Goal: Task Accomplishment & Management: Manage account settings

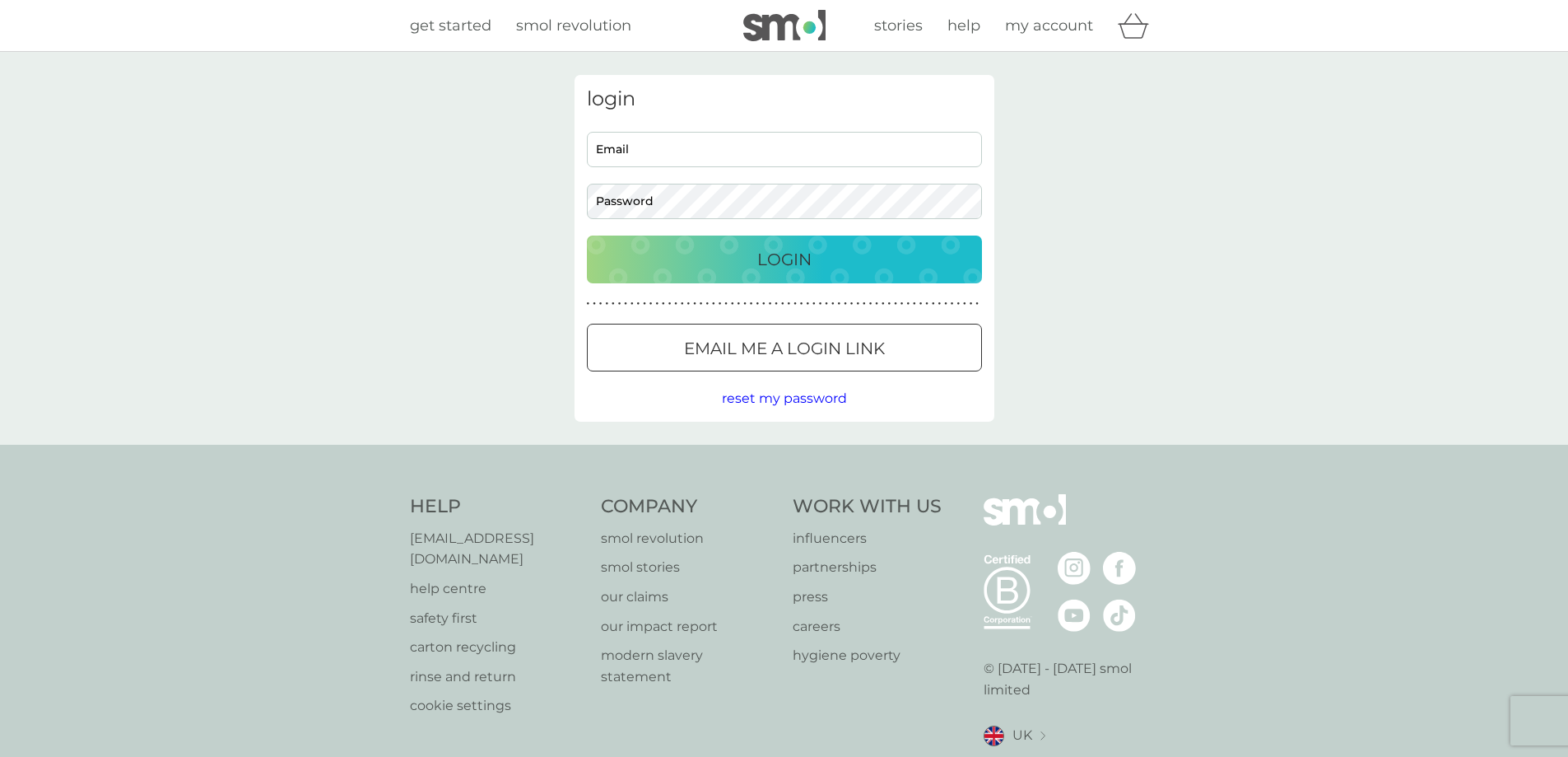
type input "[EMAIL_ADDRESS][DOMAIN_NAME]"
click at [750, 254] on div "Login" at bounding box center [784, 259] width 362 height 27
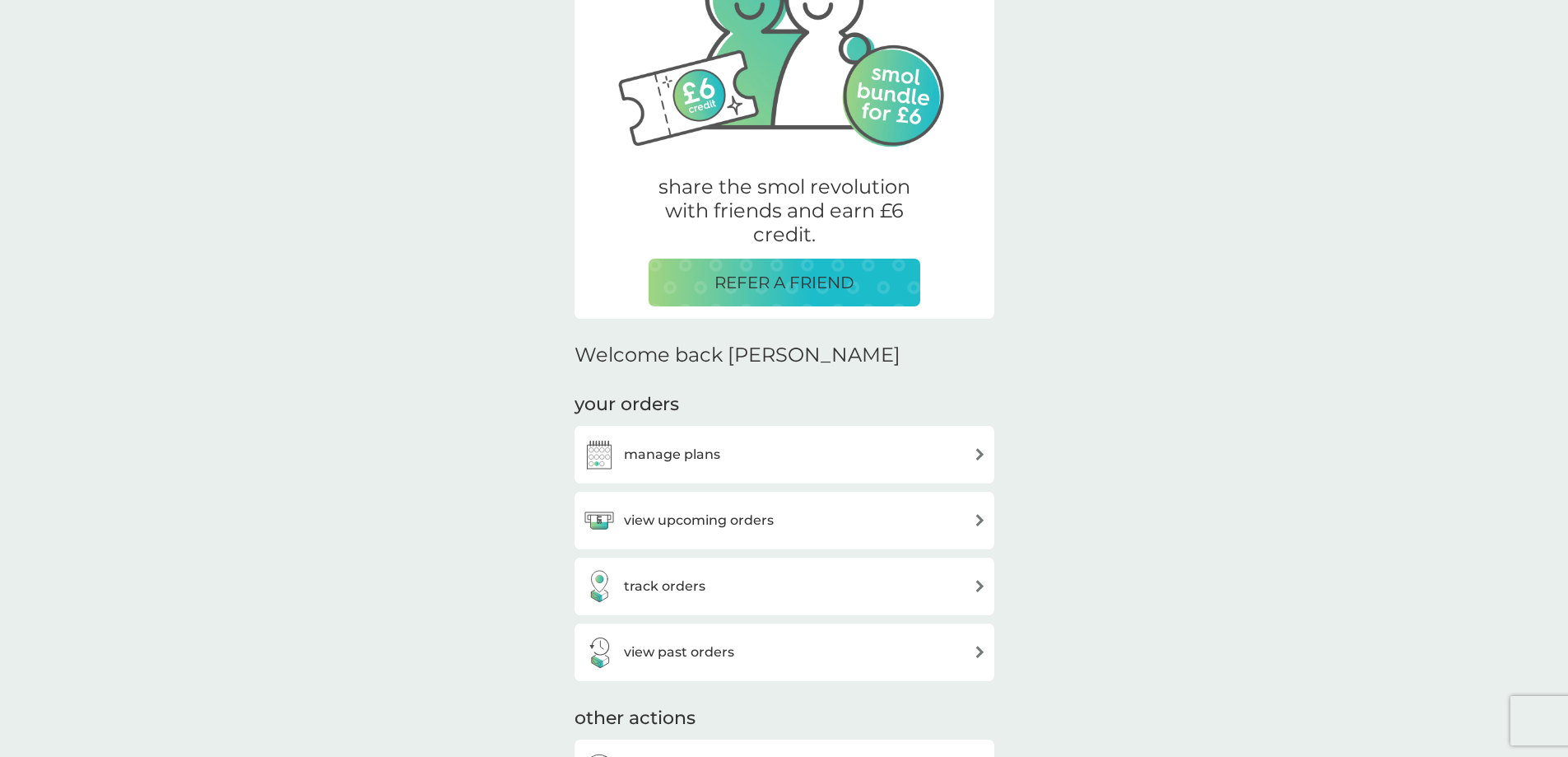
scroll to position [104, 0]
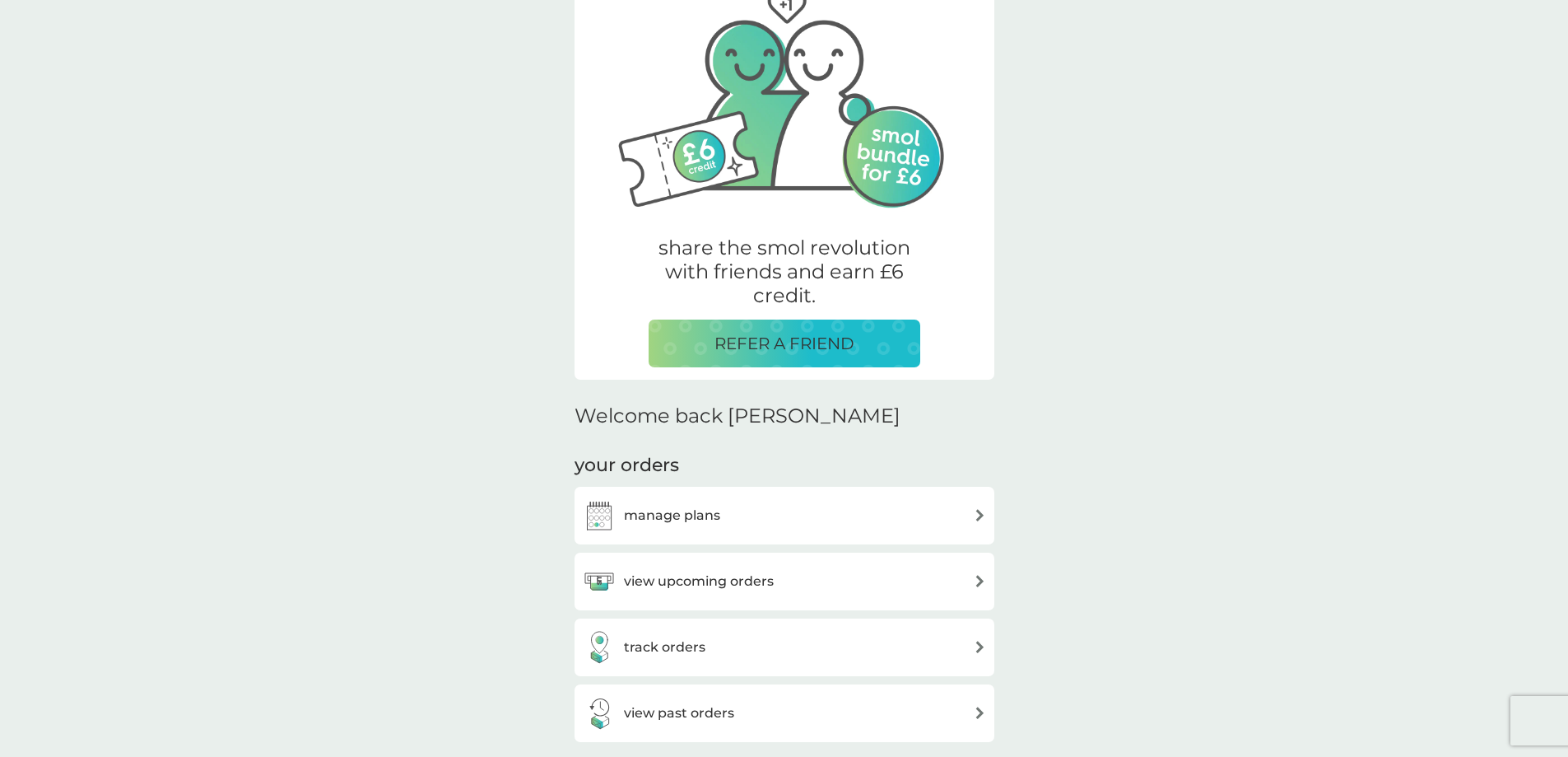
click at [681, 499] on div "manage plans" at bounding box center [652, 516] width 137 height 33
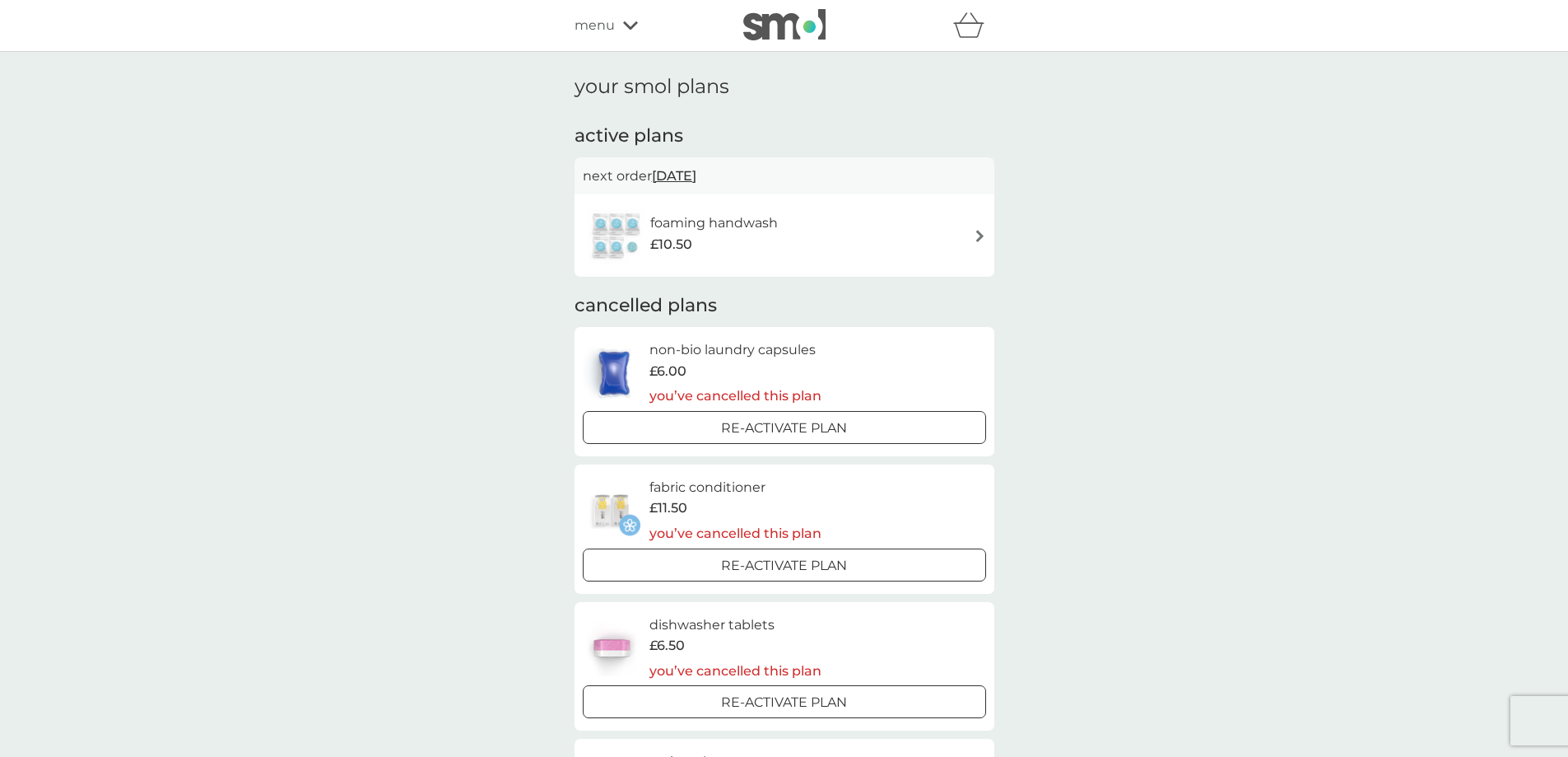
click at [731, 228] on h6 "foaming handwash" at bounding box center [714, 223] width 127 height 22
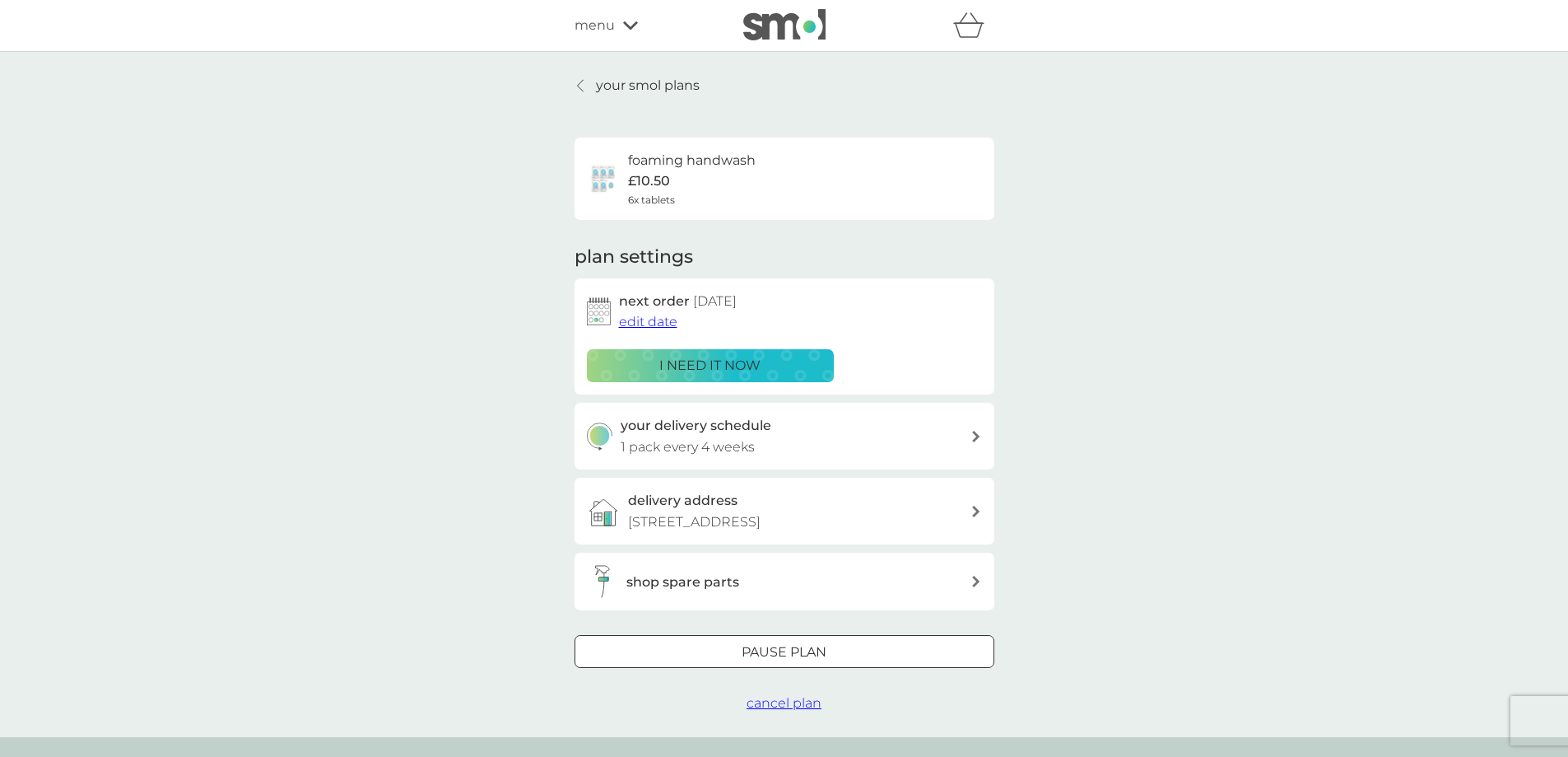
click at [642, 317] on span "edit date" at bounding box center [648, 321] width 58 height 16
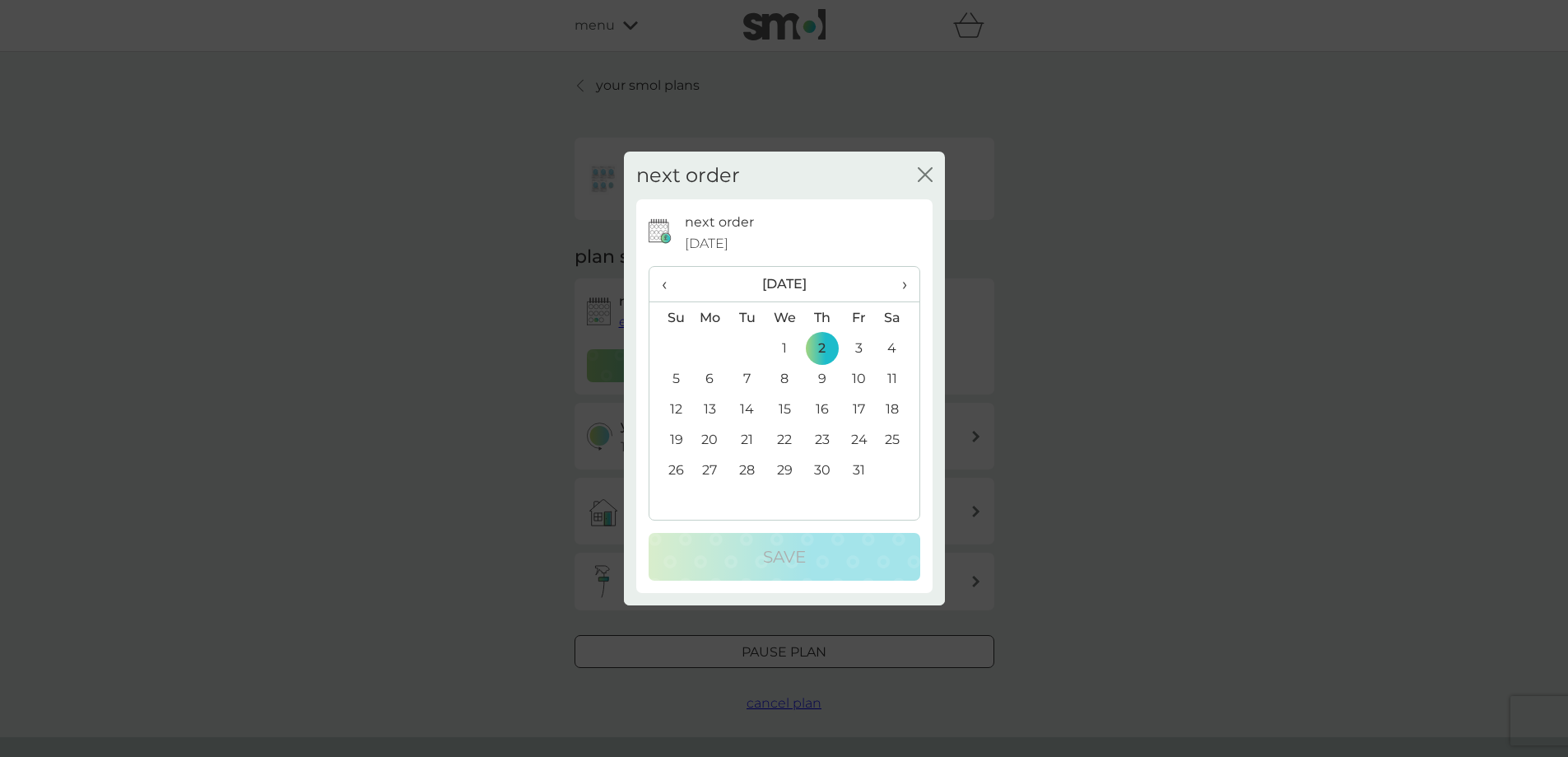
click at [905, 281] on span "›" at bounding box center [898, 284] width 17 height 35
click at [711, 344] on td "1" at bounding box center [710, 348] width 37 height 31
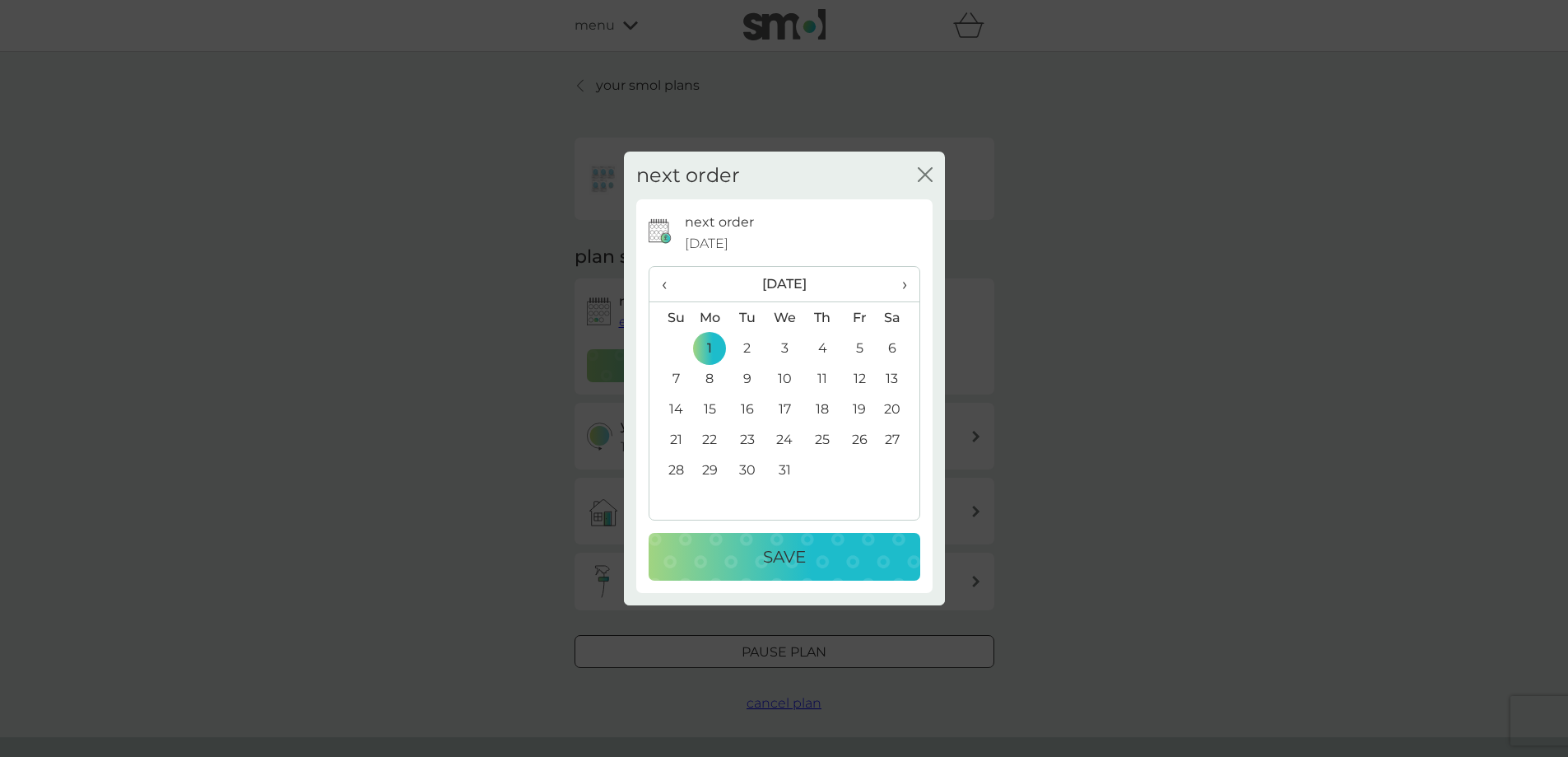
click at [766, 561] on p "Save" at bounding box center [784, 557] width 42 height 27
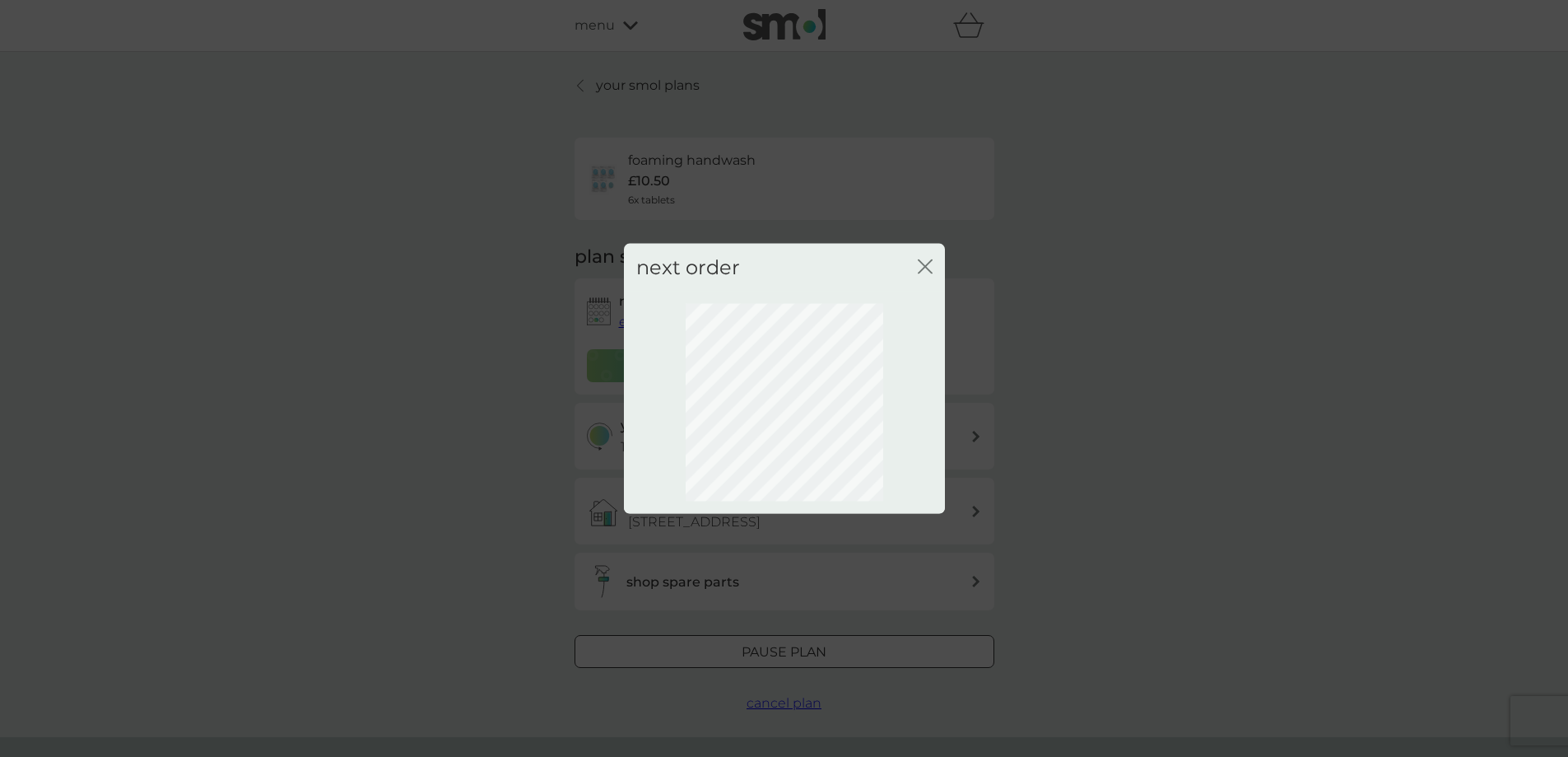
click at [924, 260] on icon "close" at bounding box center [926, 266] width 15 height 15
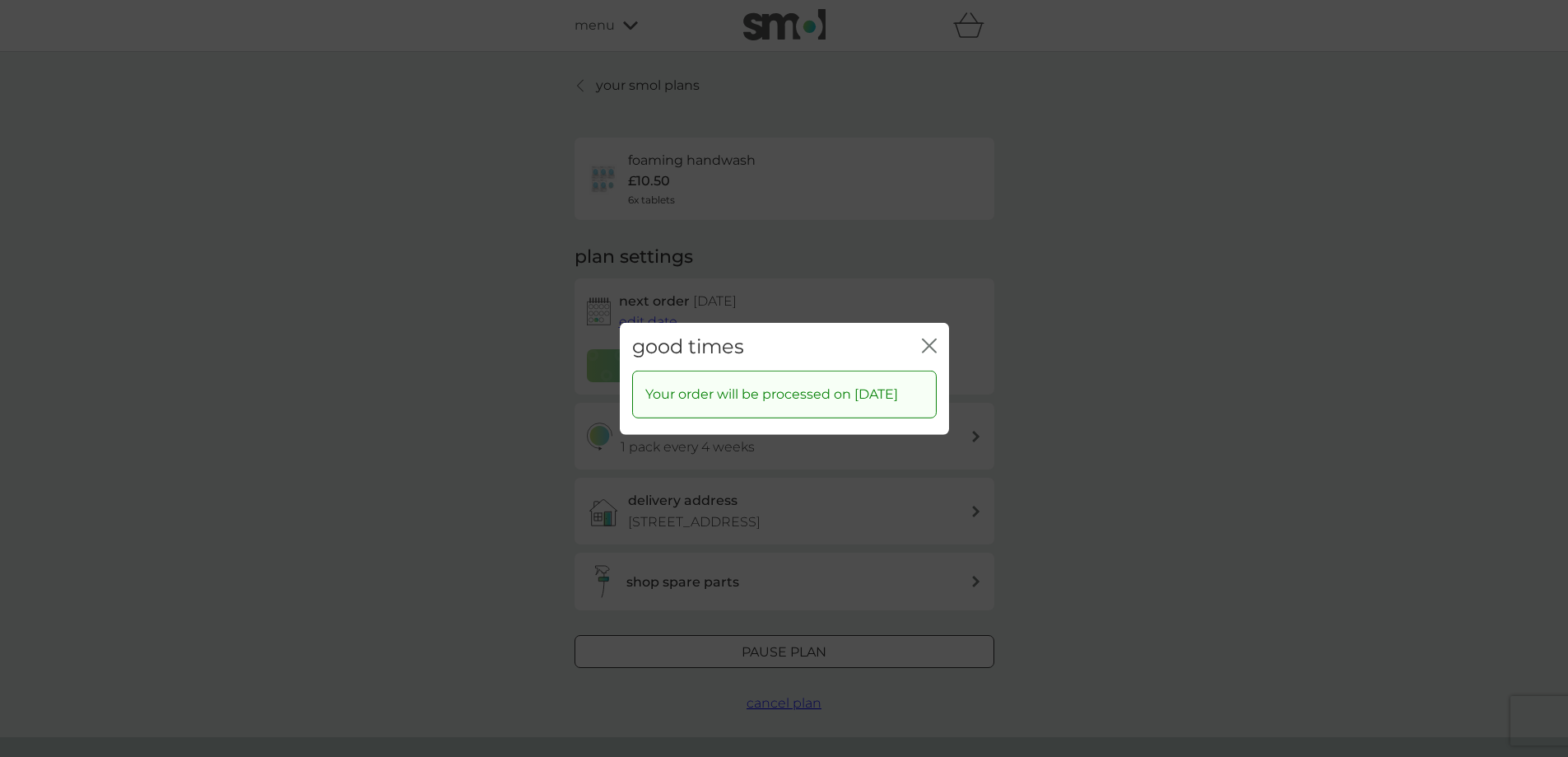
click at [934, 334] on div "close" at bounding box center [930, 346] width 15 height 24
click at [930, 338] on icon "close" at bounding box center [930, 345] width 15 height 15
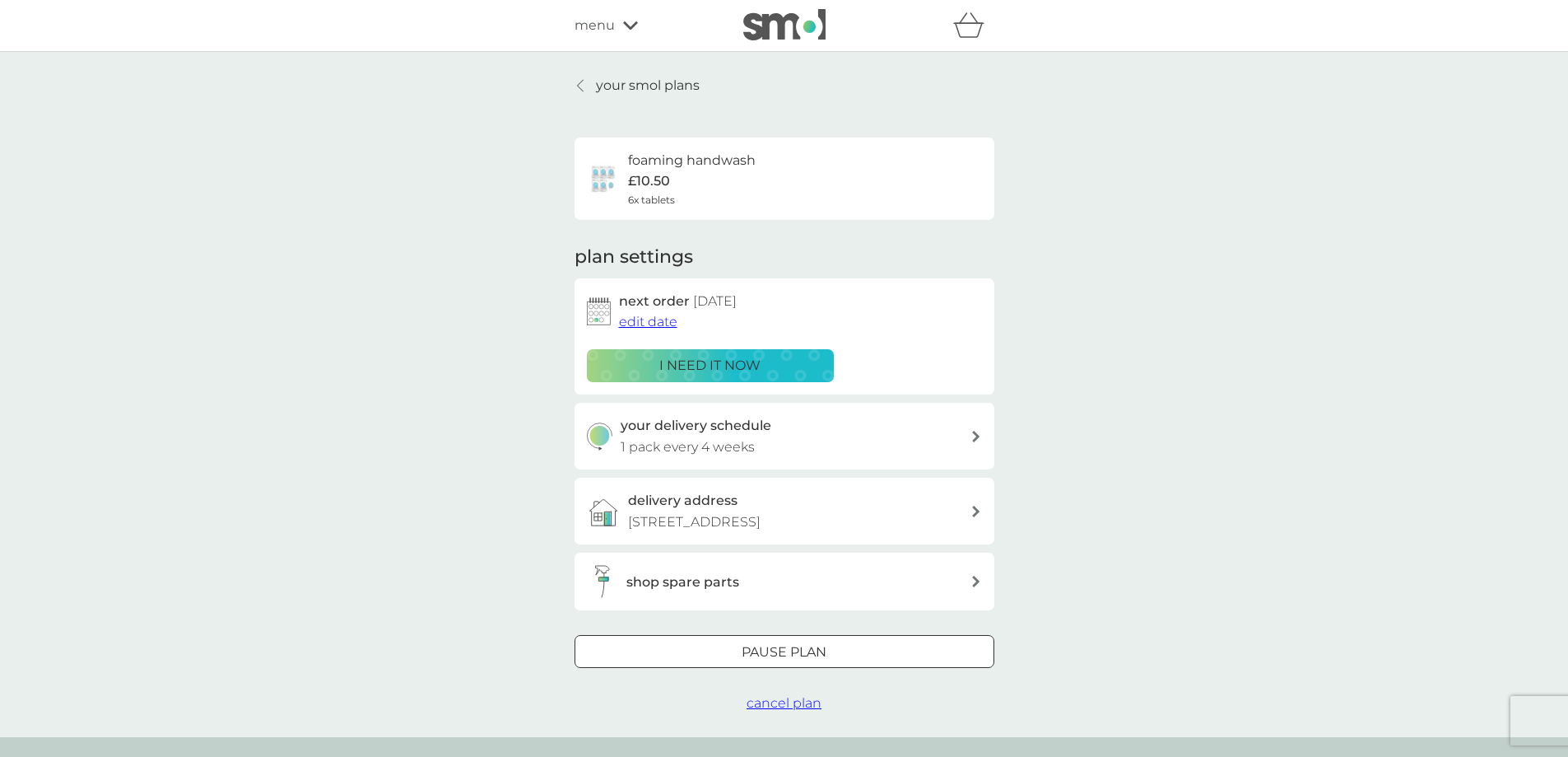
click at [650, 579] on h3 "shop spare parts" at bounding box center [682, 583] width 112 height 22
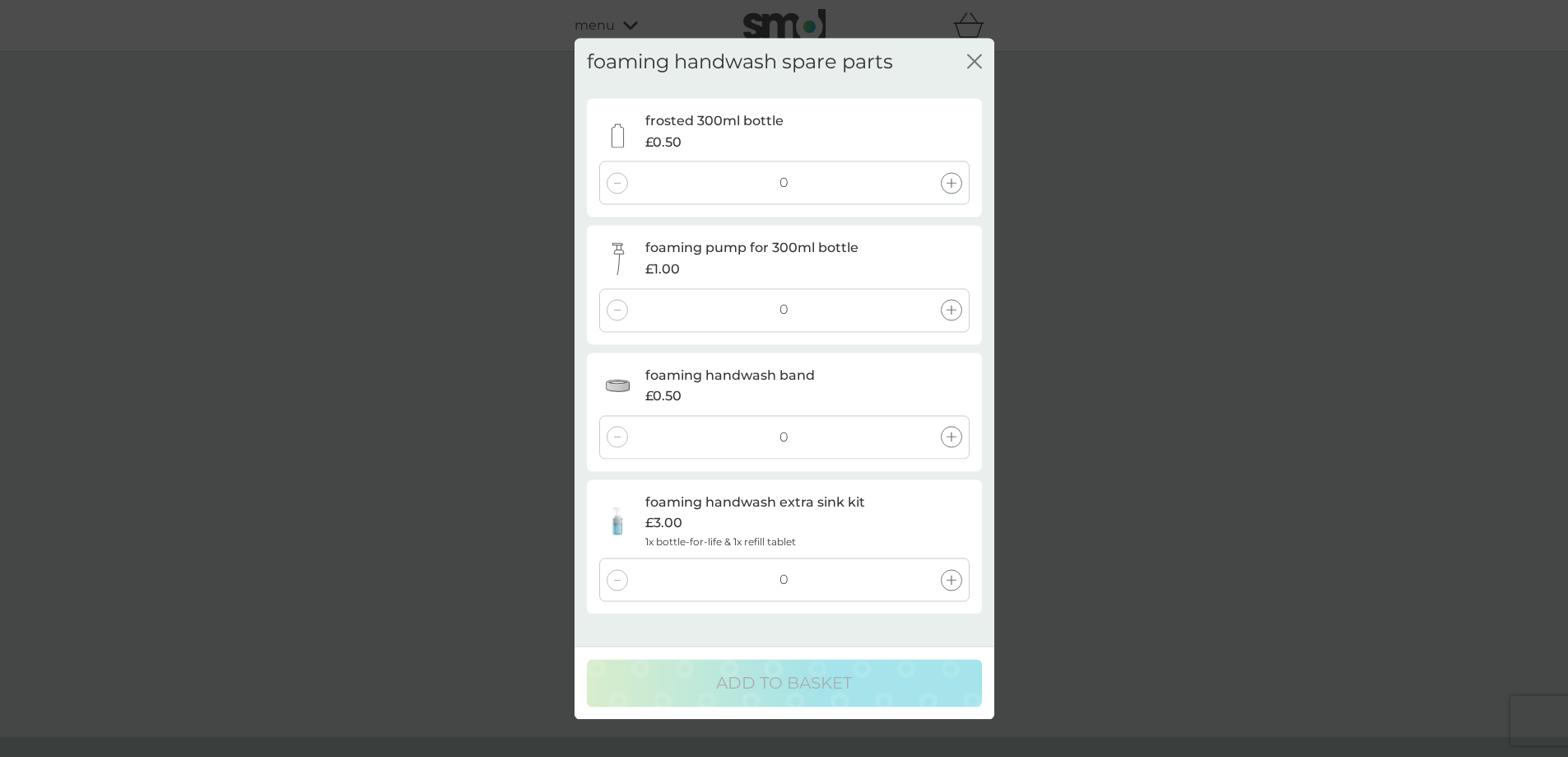
click at [981, 61] on icon "close" at bounding box center [975, 61] width 15 height 15
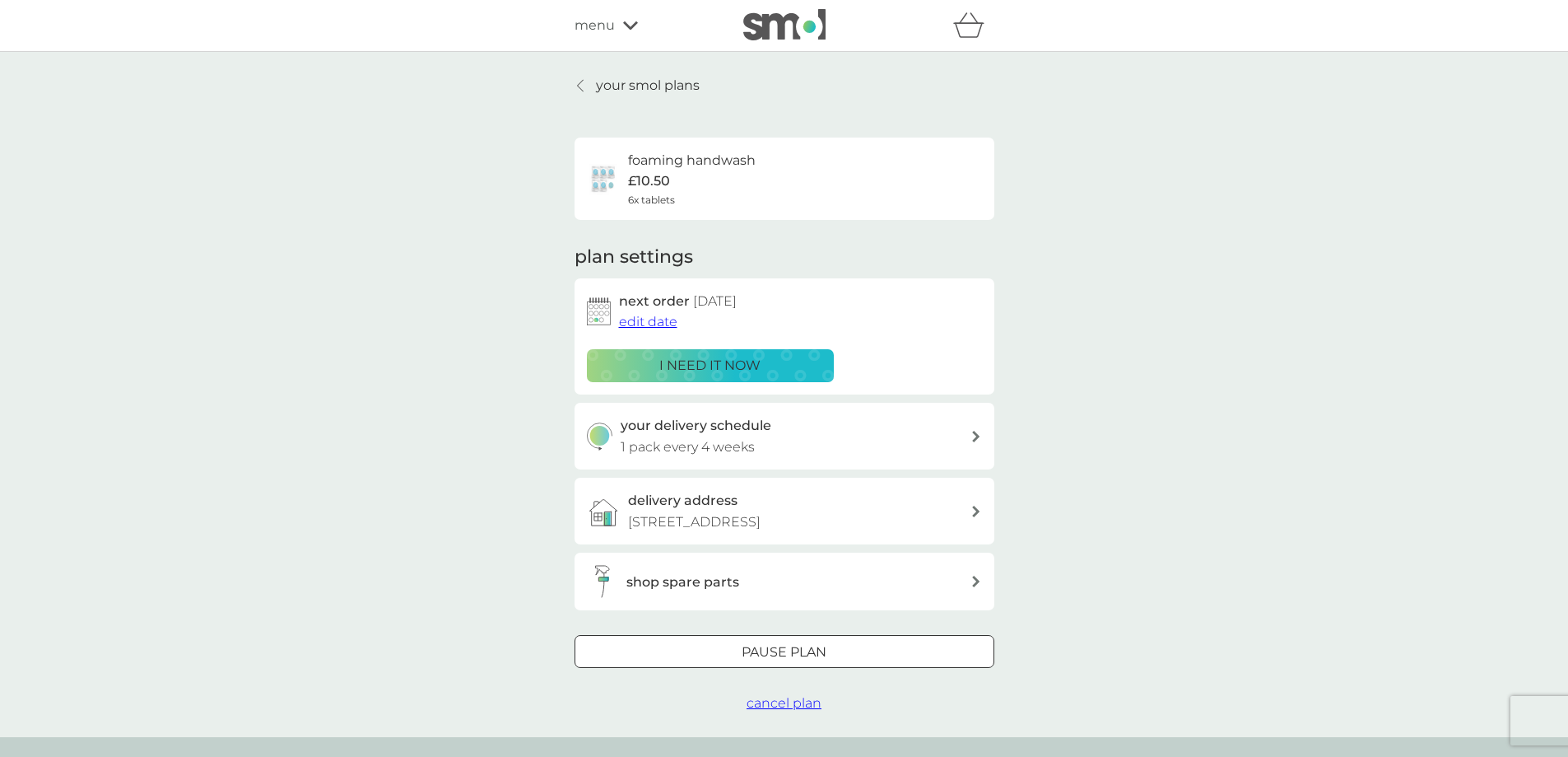
click at [667, 592] on h3 "shop spare parts" at bounding box center [682, 583] width 112 height 22
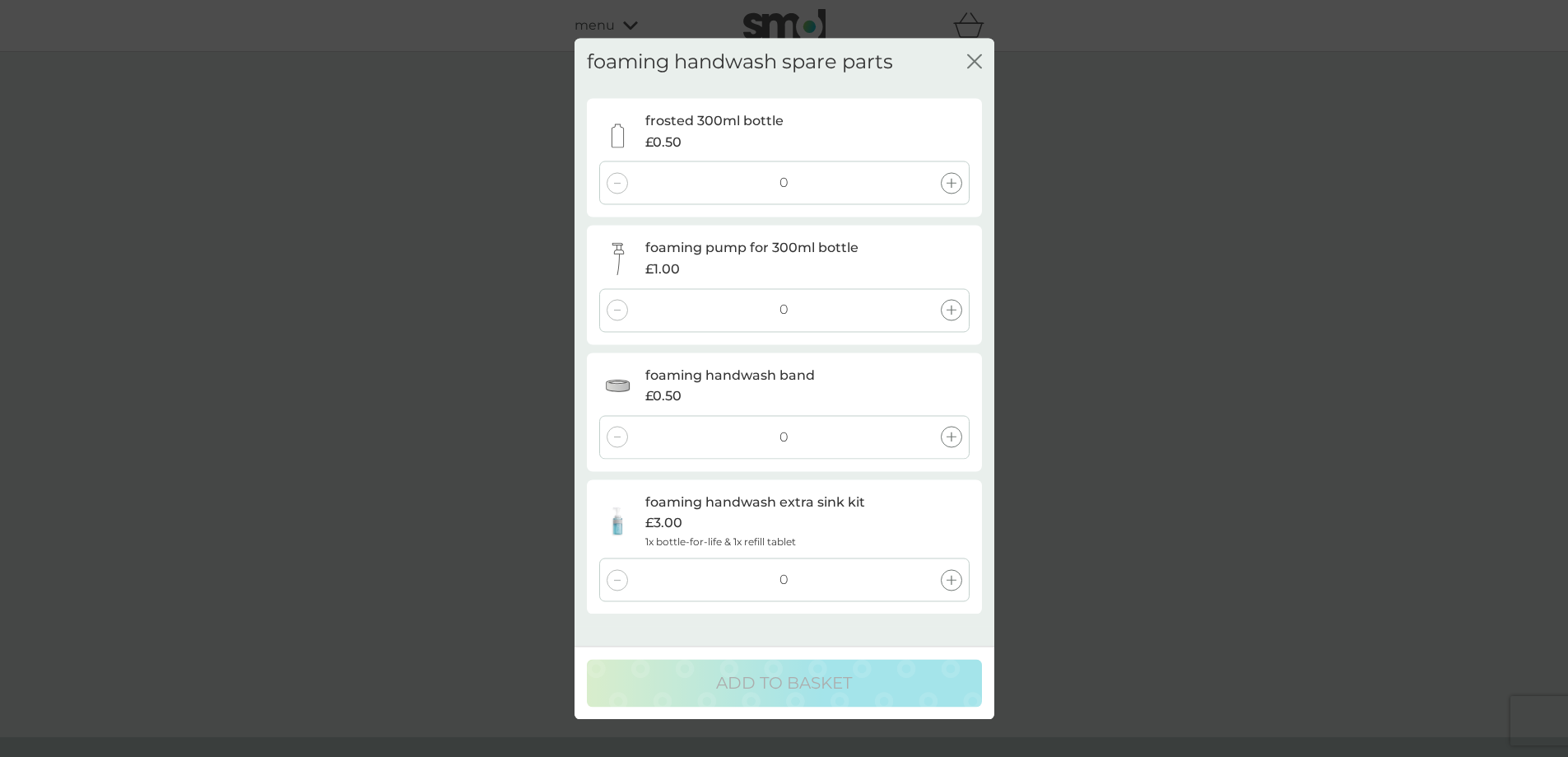
click at [953, 183] on icon at bounding box center [951, 183] width 10 height 10
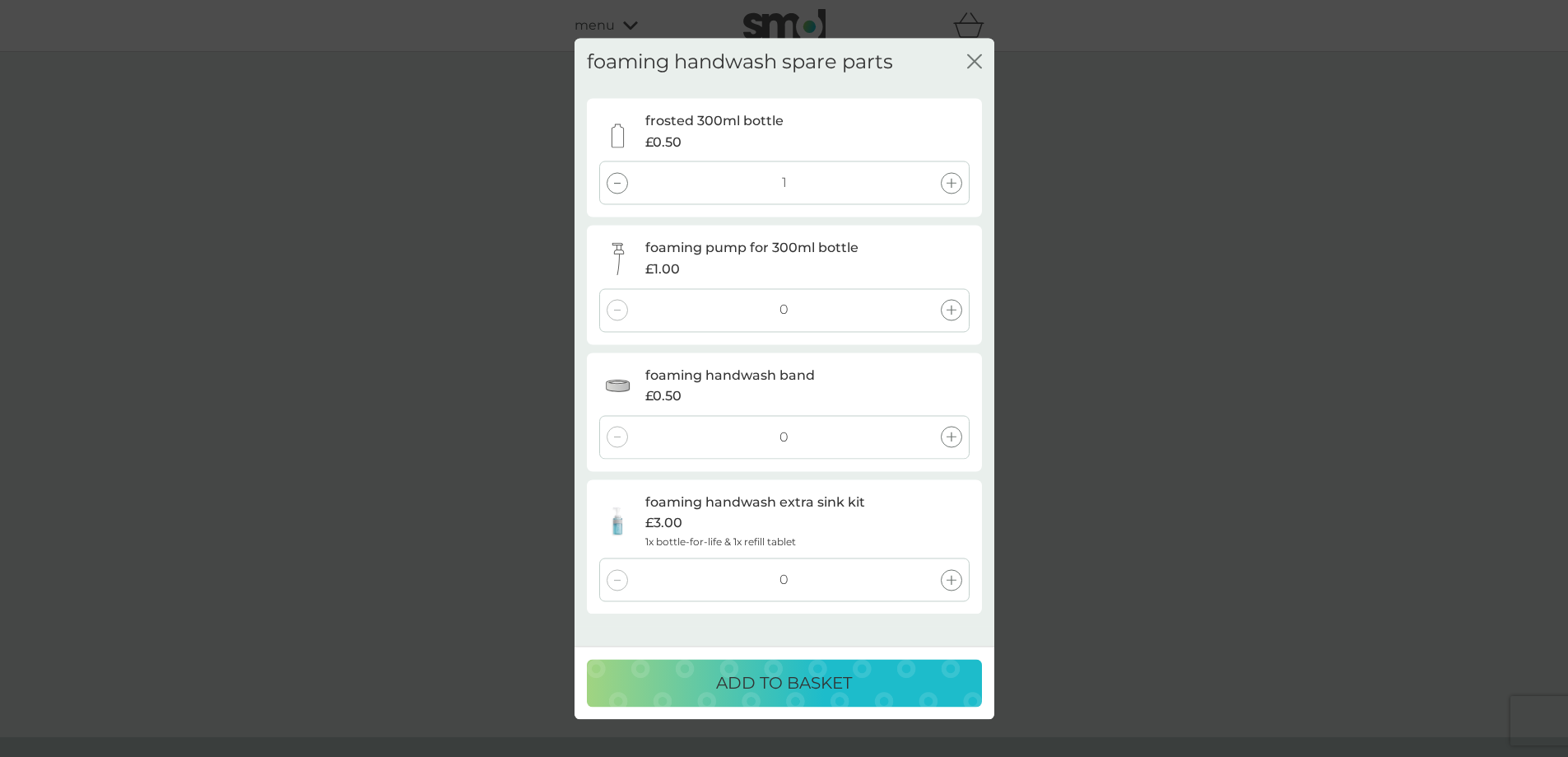
click at [953, 183] on icon at bounding box center [951, 183] width 10 height 10
click at [954, 309] on icon at bounding box center [951, 311] width 10 height 10
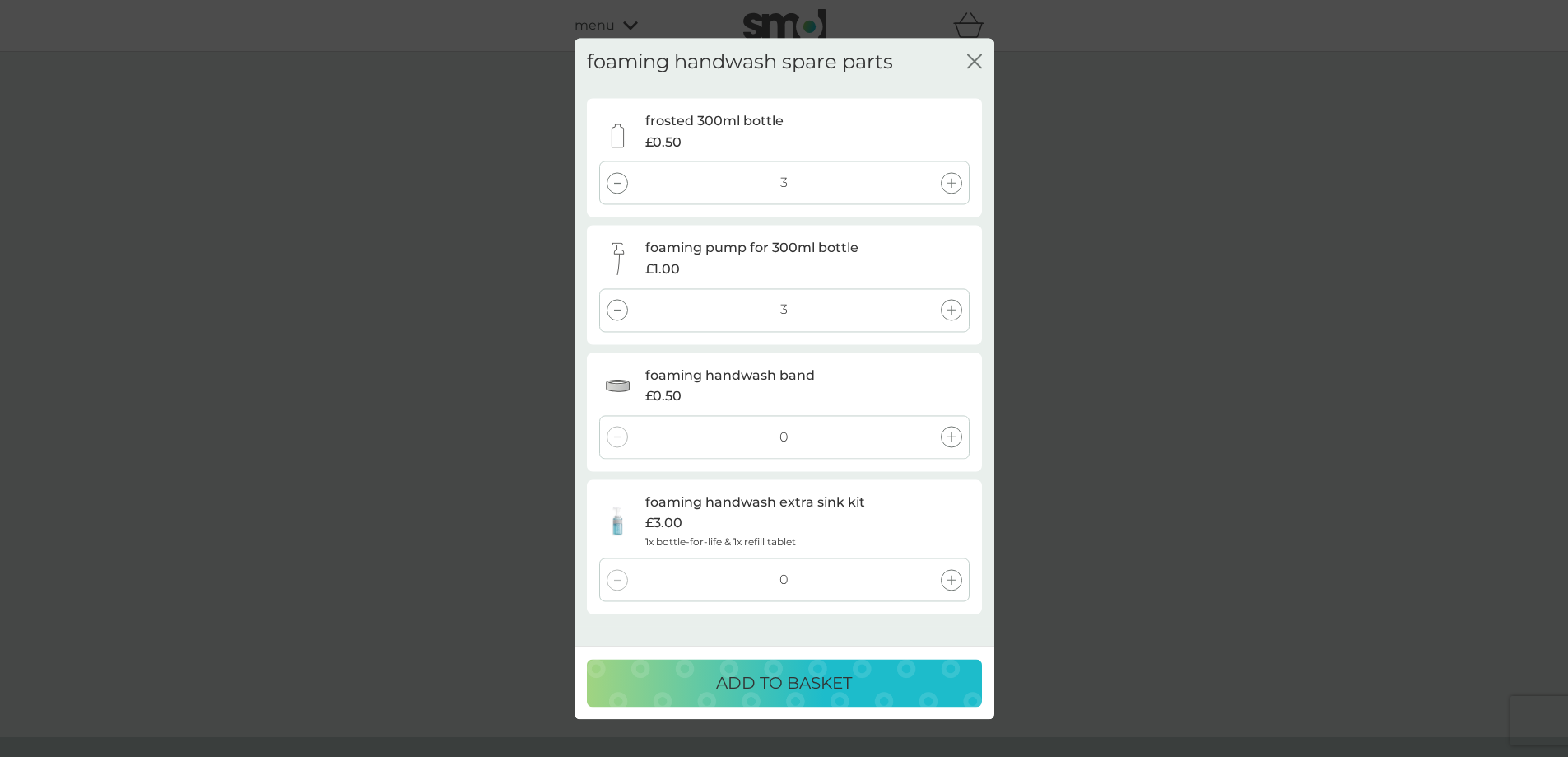
click at [809, 685] on p "ADD TO BASKET" at bounding box center [784, 683] width 136 height 27
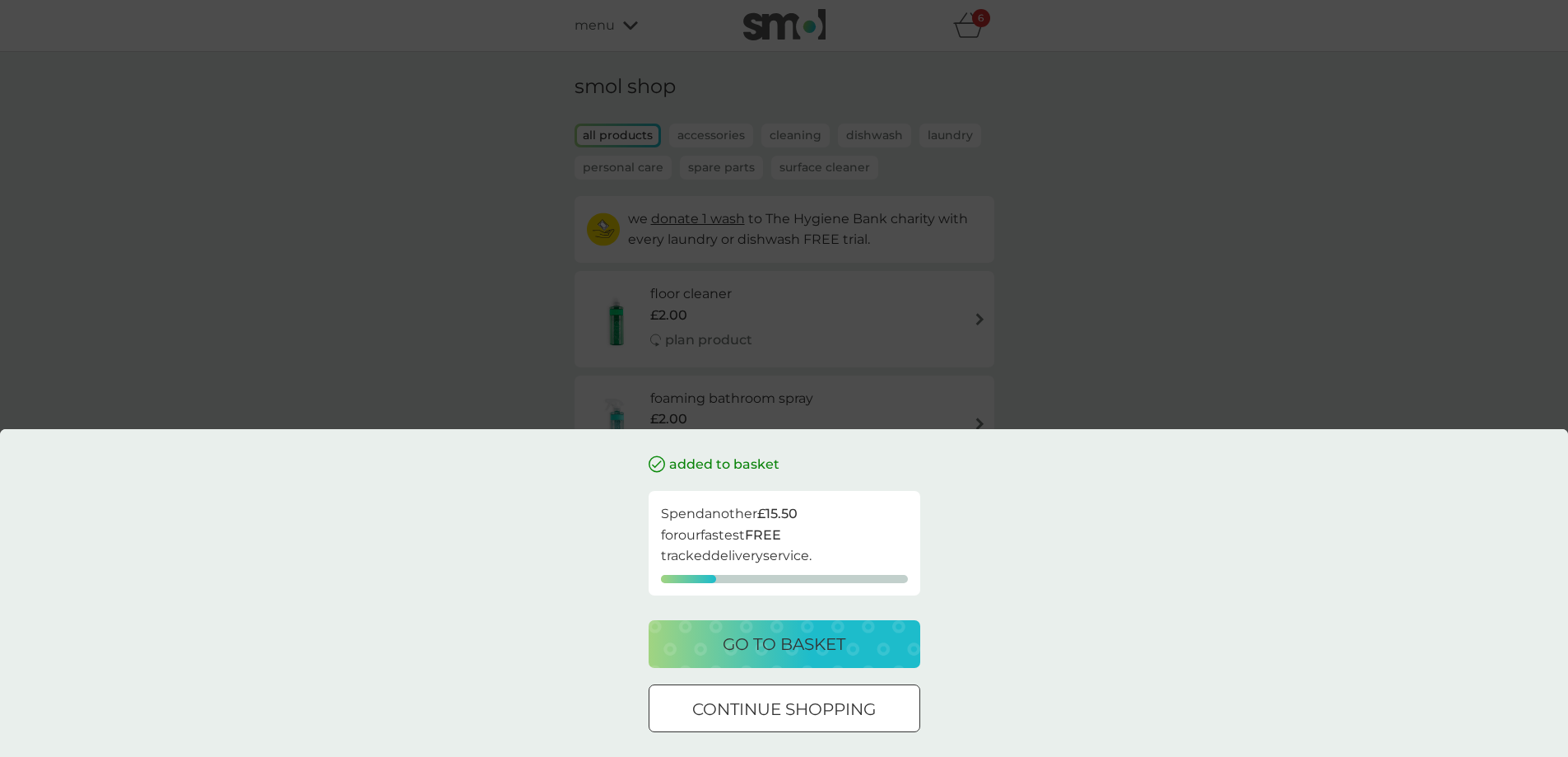
click at [802, 649] on p "go to basket" at bounding box center [784, 644] width 122 height 27
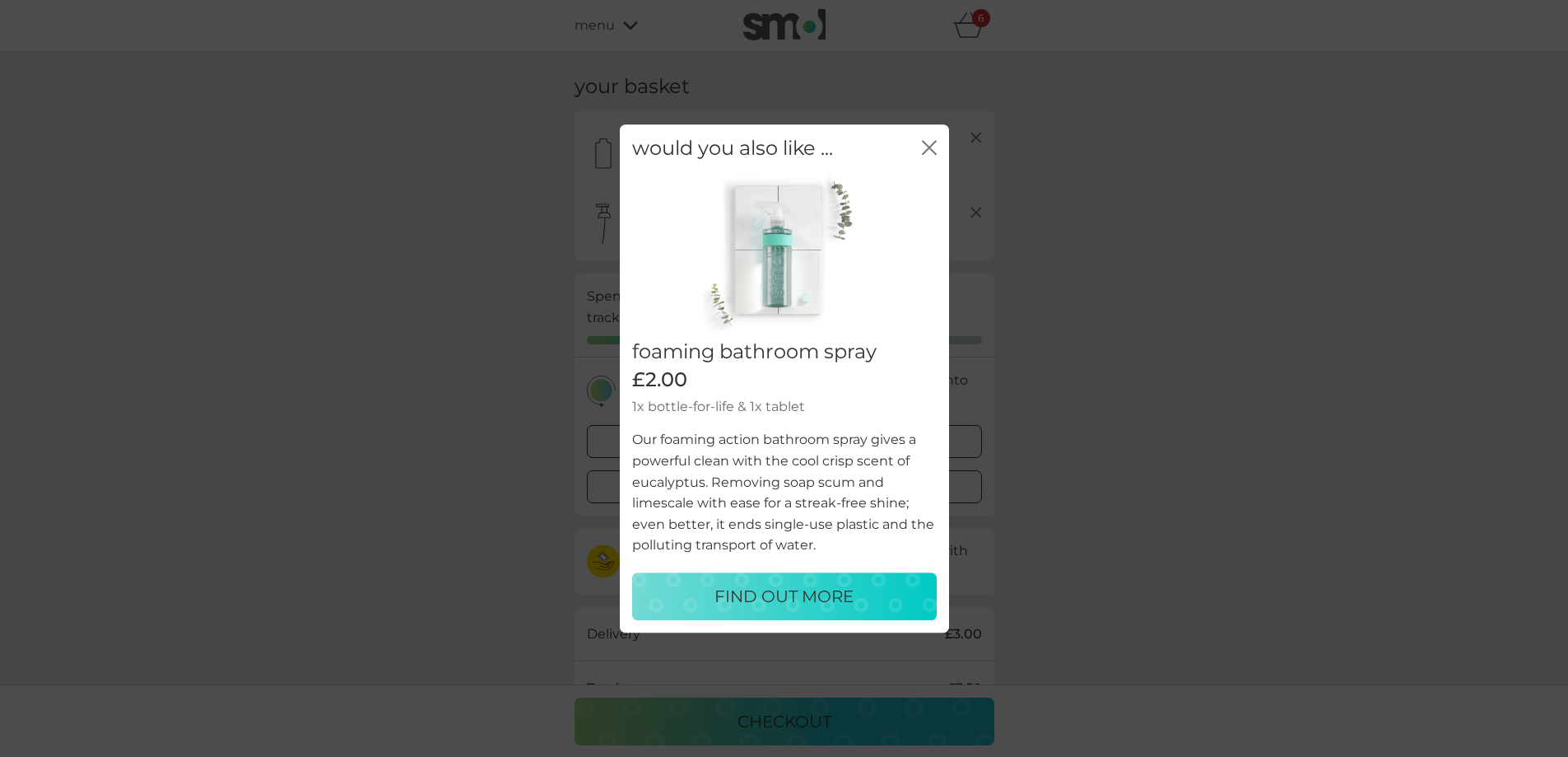
click at [928, 150] on icon "close" at bounding box center [930, 148] width 15 height 15
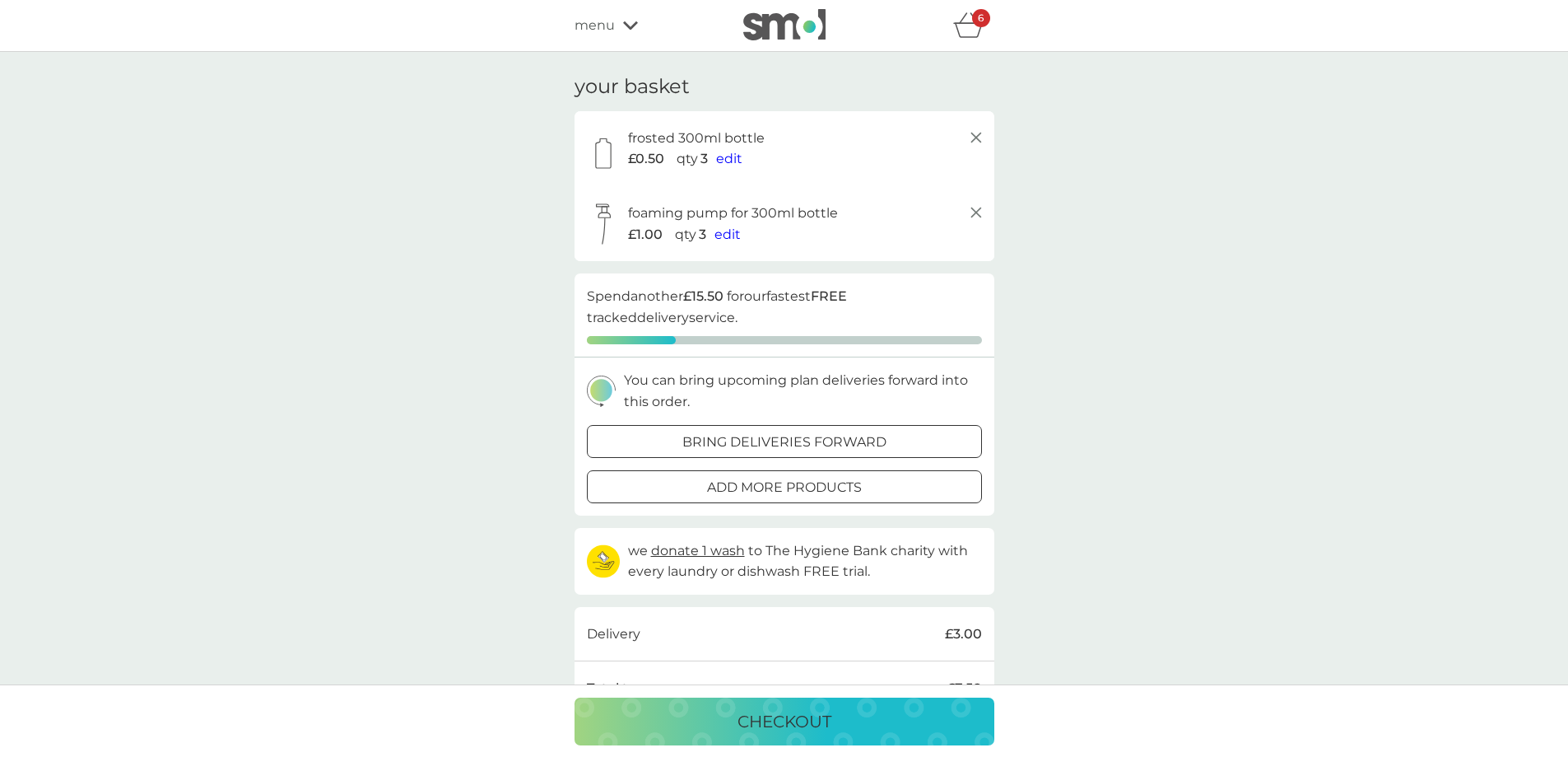
click at [603, 28] on span "menu" at bounding box center [595, 26] width 40 height 22
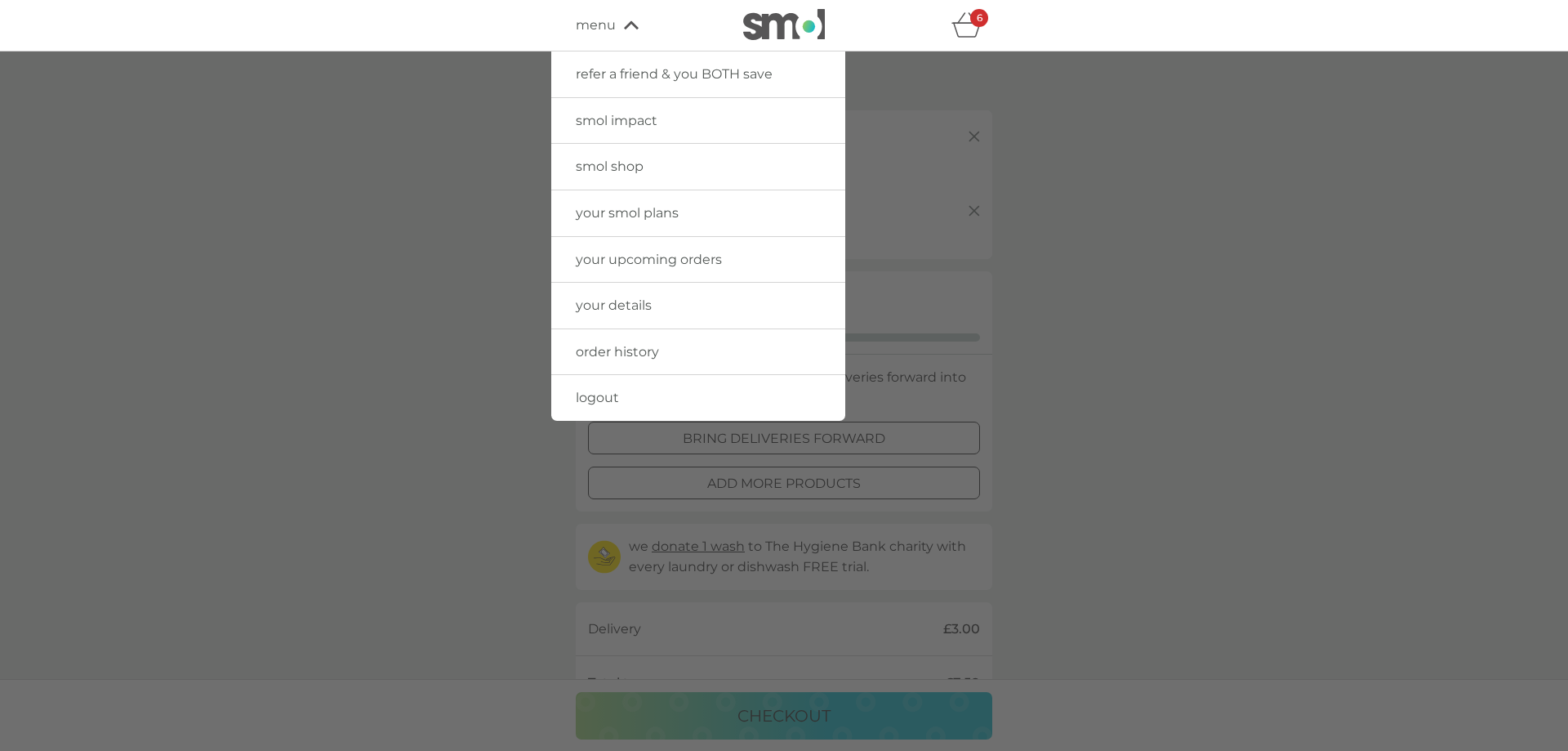
click at [975, 20] on div "6" at bounding box center [979, 18] width 18 height 18
click at [965, 36] on icon "basket" at bounding box center [967, 25] width 31 height 26
click at [1079, 215] on div at bounding box center [784, 427] width 1568 height 751
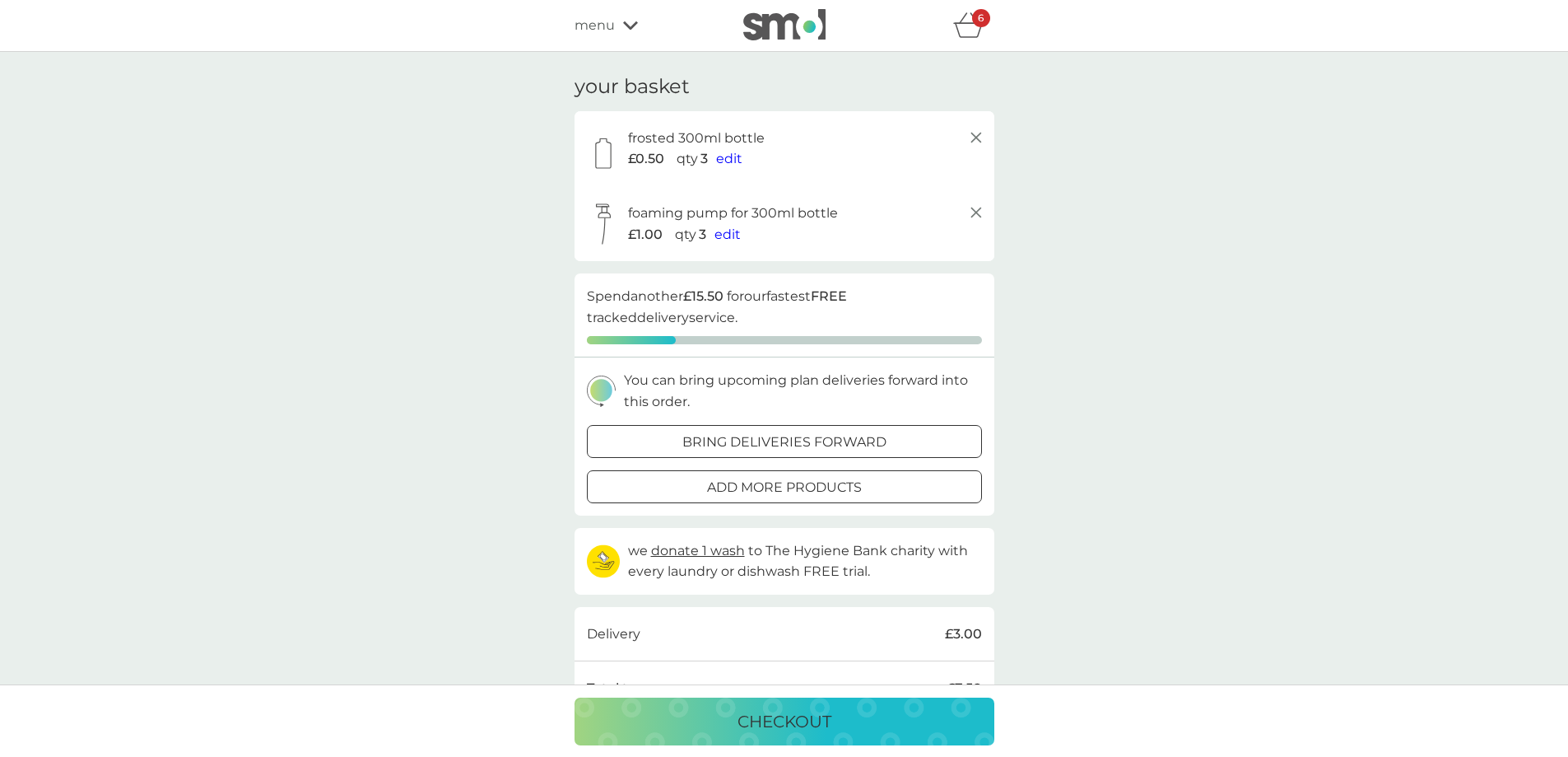
click at [624, 26] on icon at bounding box center [631, 26] width 15 height 10
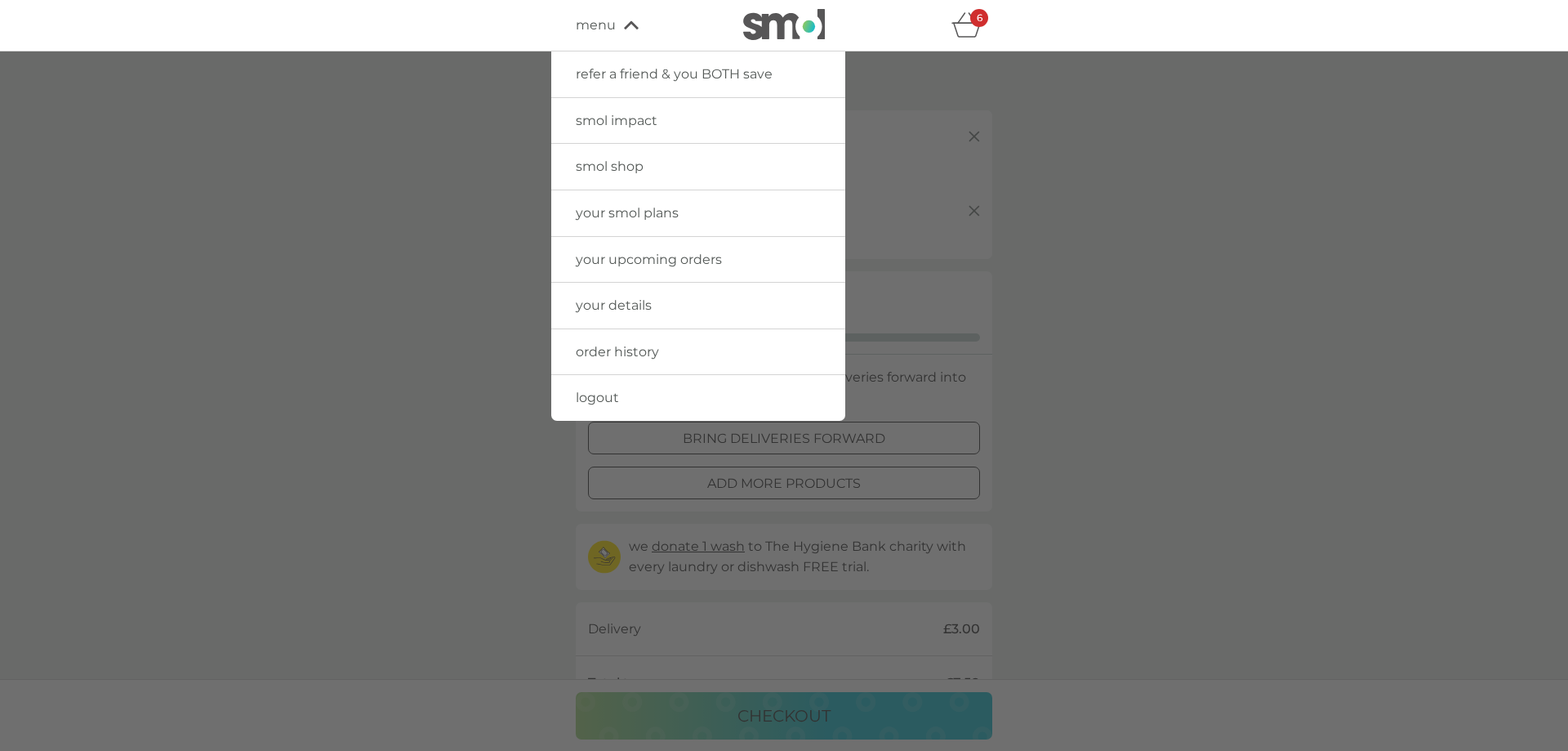
click at [615, 161] on span "smol shop" at bounding box center [610, 166] width 68 height 16
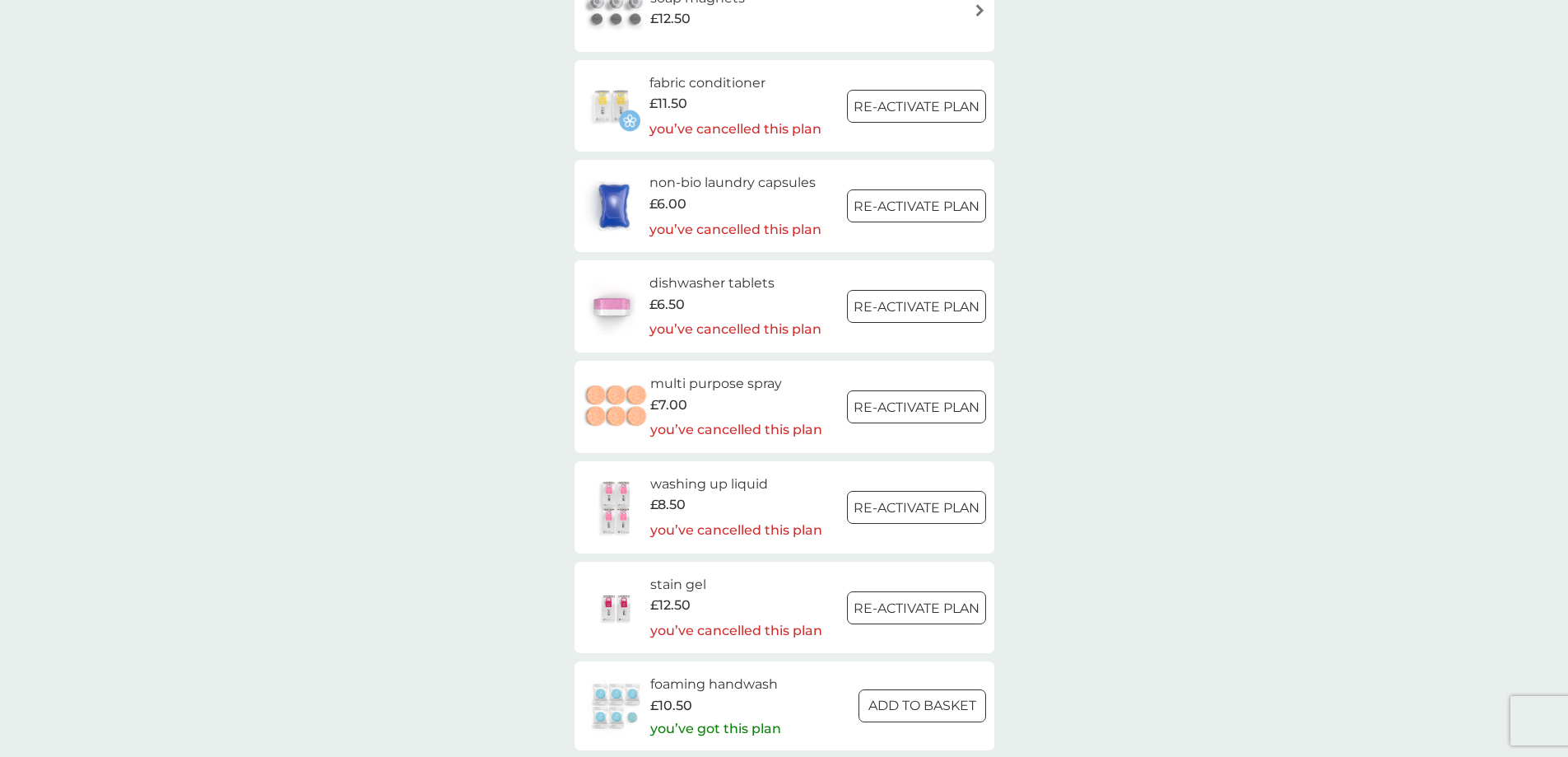
scroll to position [2307, 0]
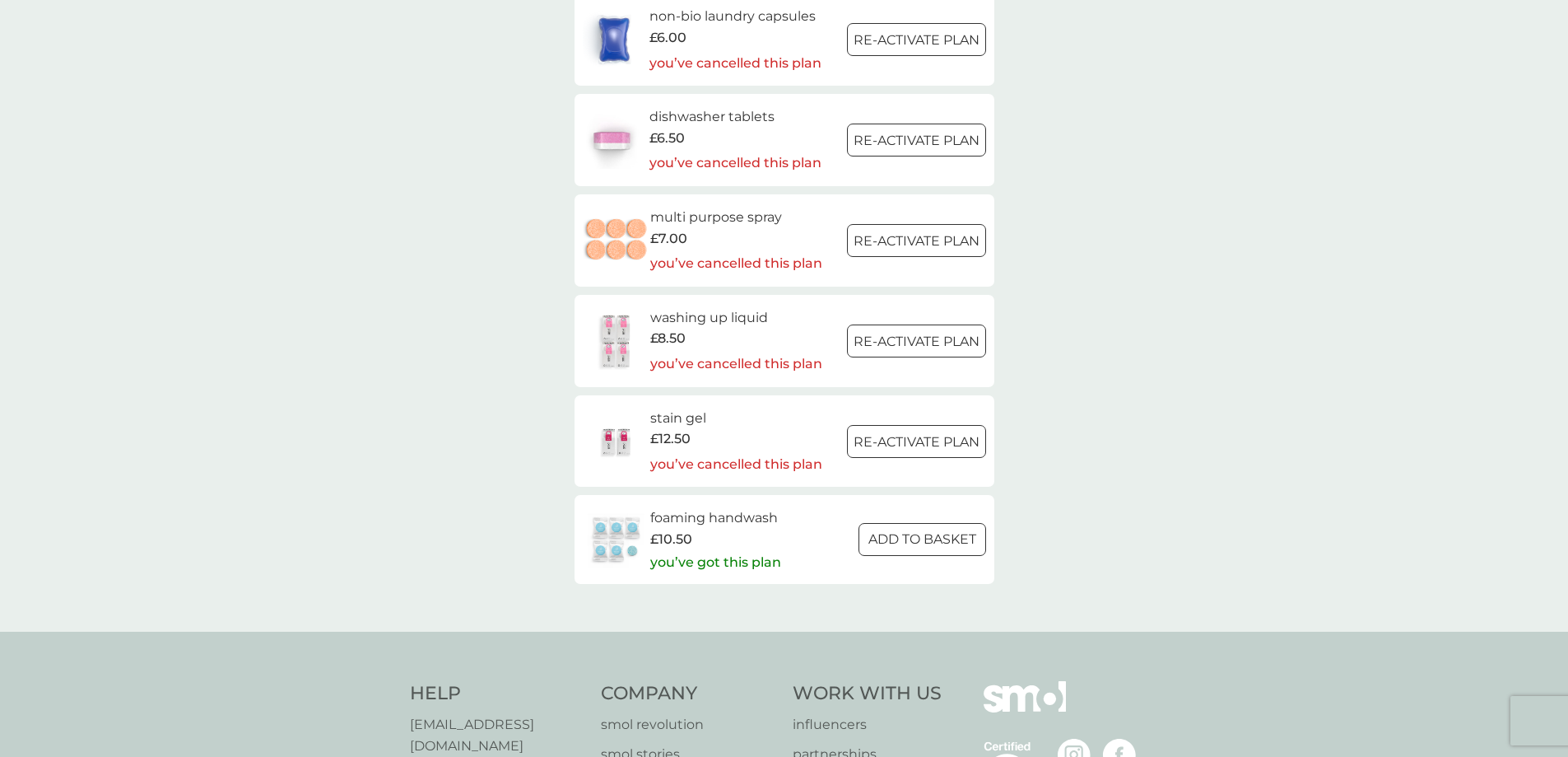
click at [628, 518] on img at bounding box center [617, 539] width 67 height 58
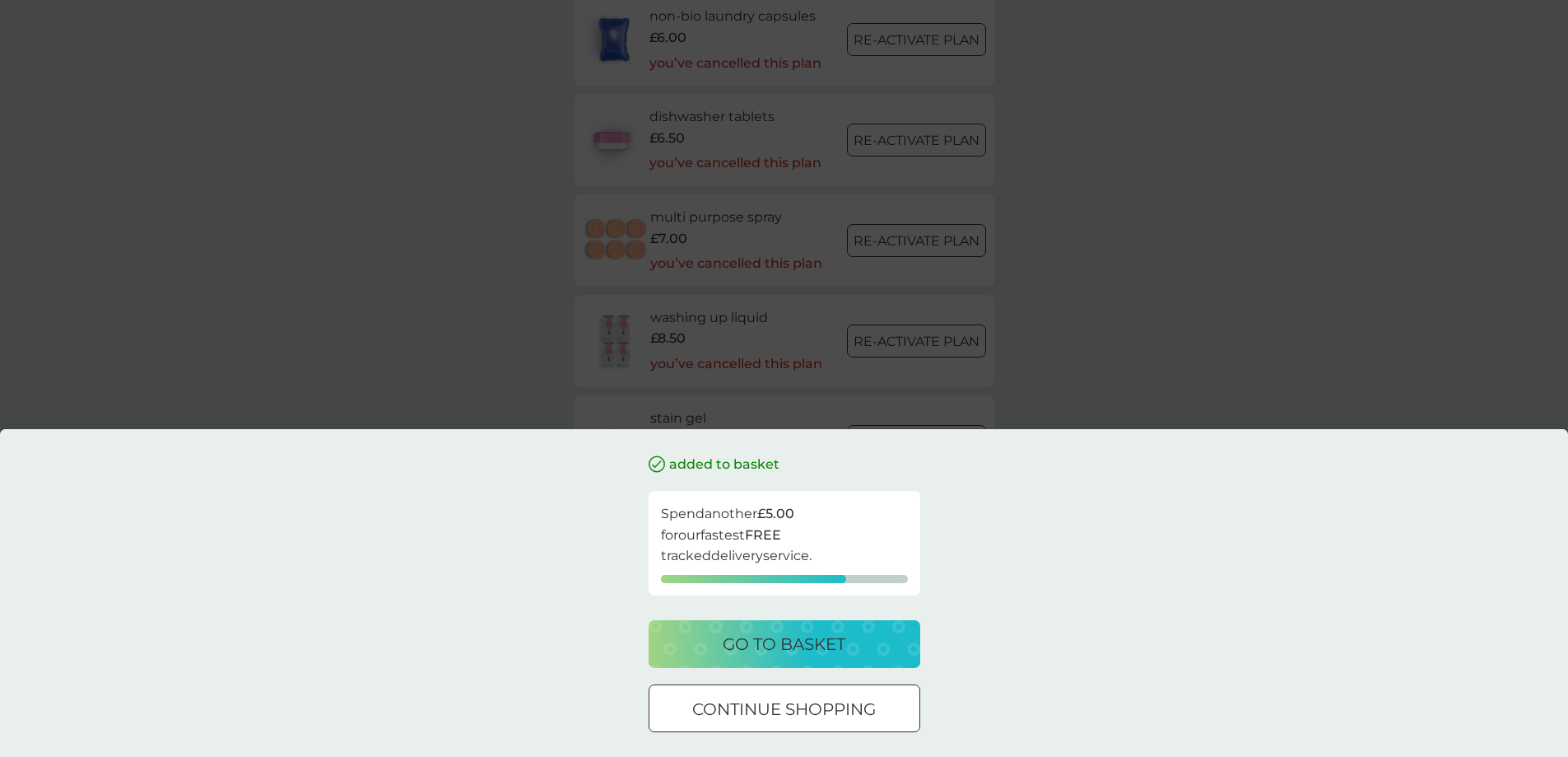
click at [480, 358] on div "added to basket Spend another £5.00 for our fastest FREE tracked delivery servi…" at bounding box center [784, 378] width 1568 height 757
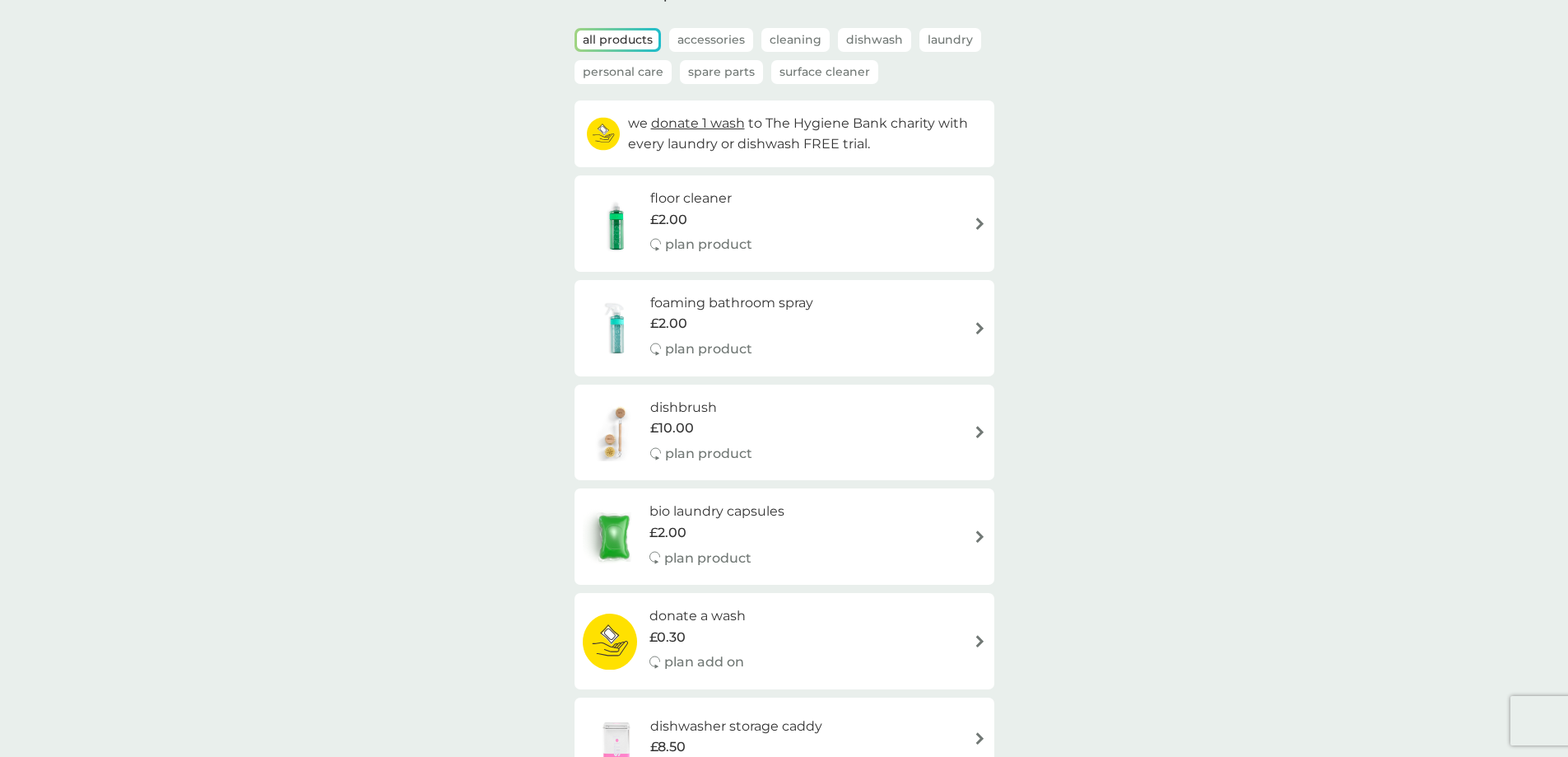
scroll to position [0, 0]
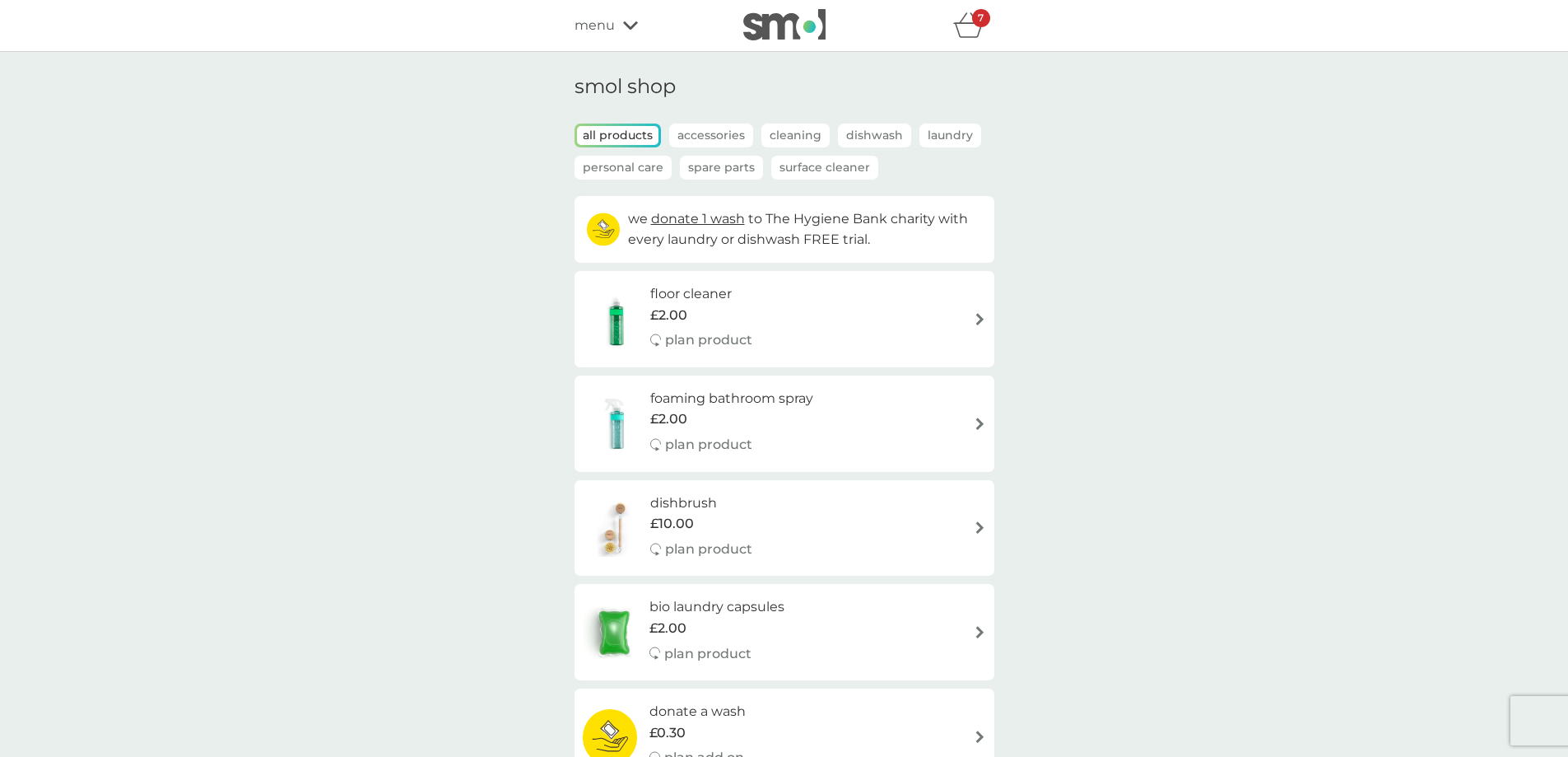
click at [704, 162] on p "Spare Parts" at bounding box center [722, 168] width 83 height 24
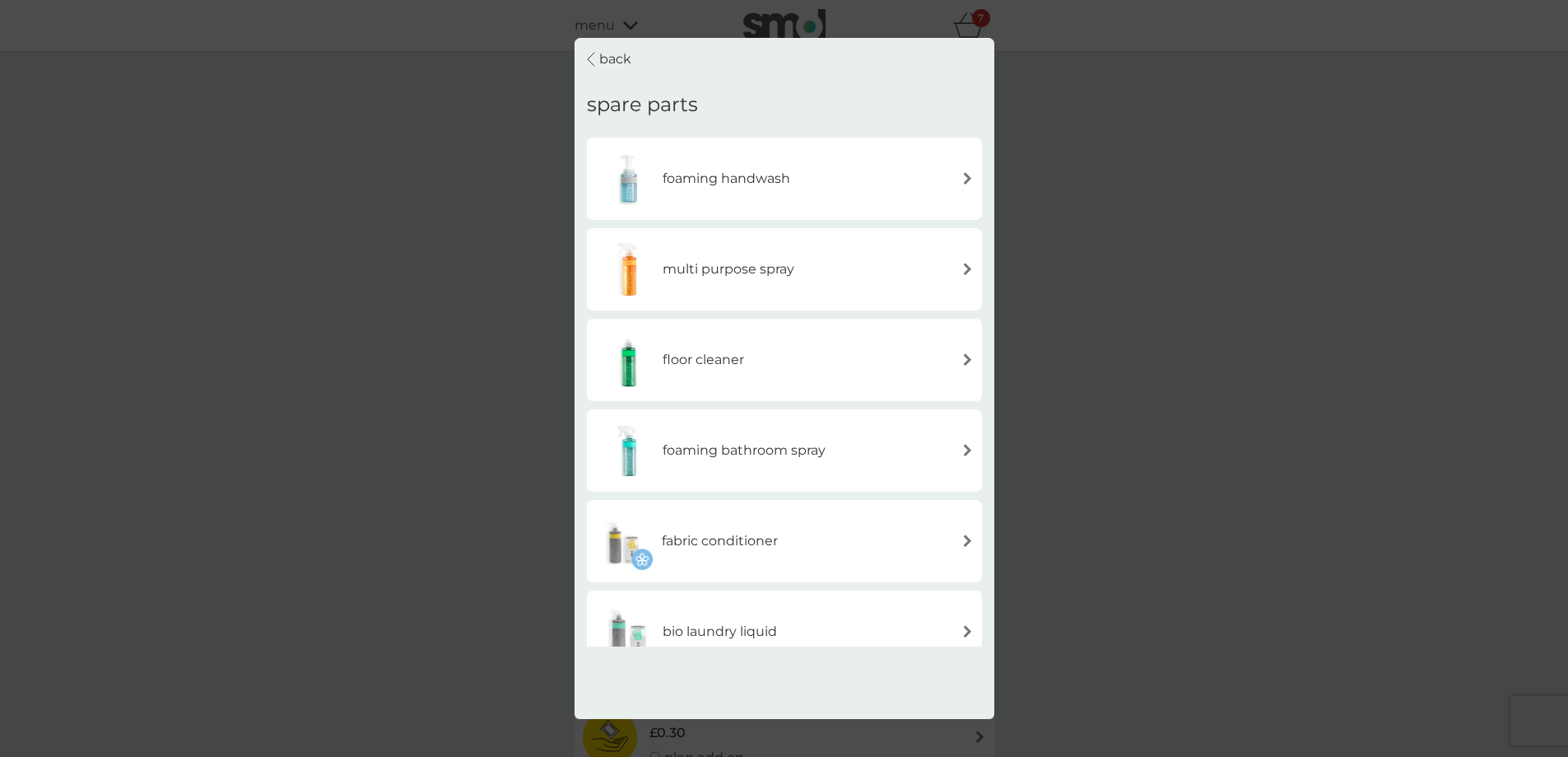
click at [1108, 183] on div "back spare parts foaming handwash multi purpose spray floor cleaner foaming bat…" at bounding box center [784, 378] width 1568 height 757
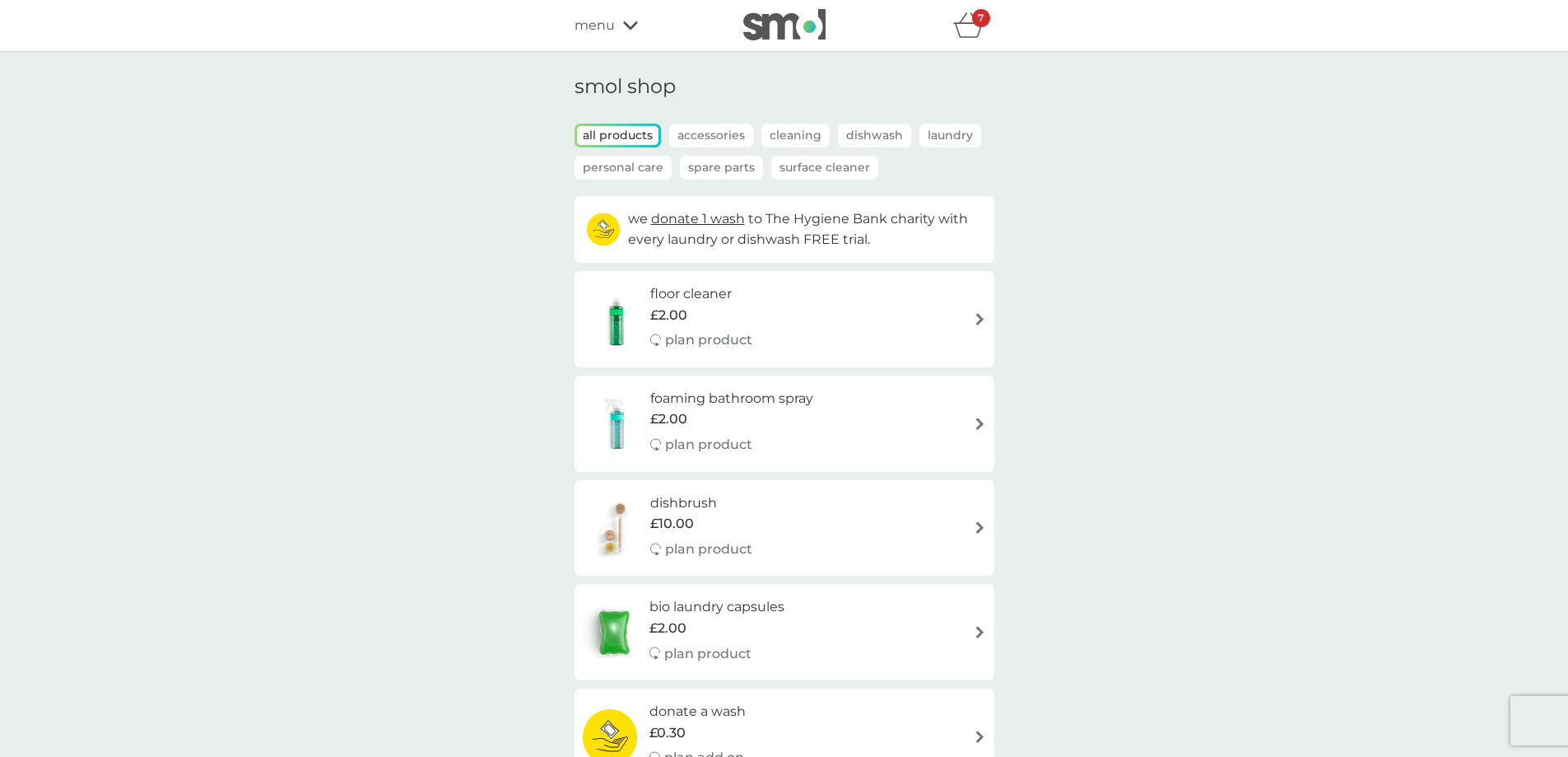
click at [616, 32] on div "menu" at bounding box center [645, 26] width 140 height 22
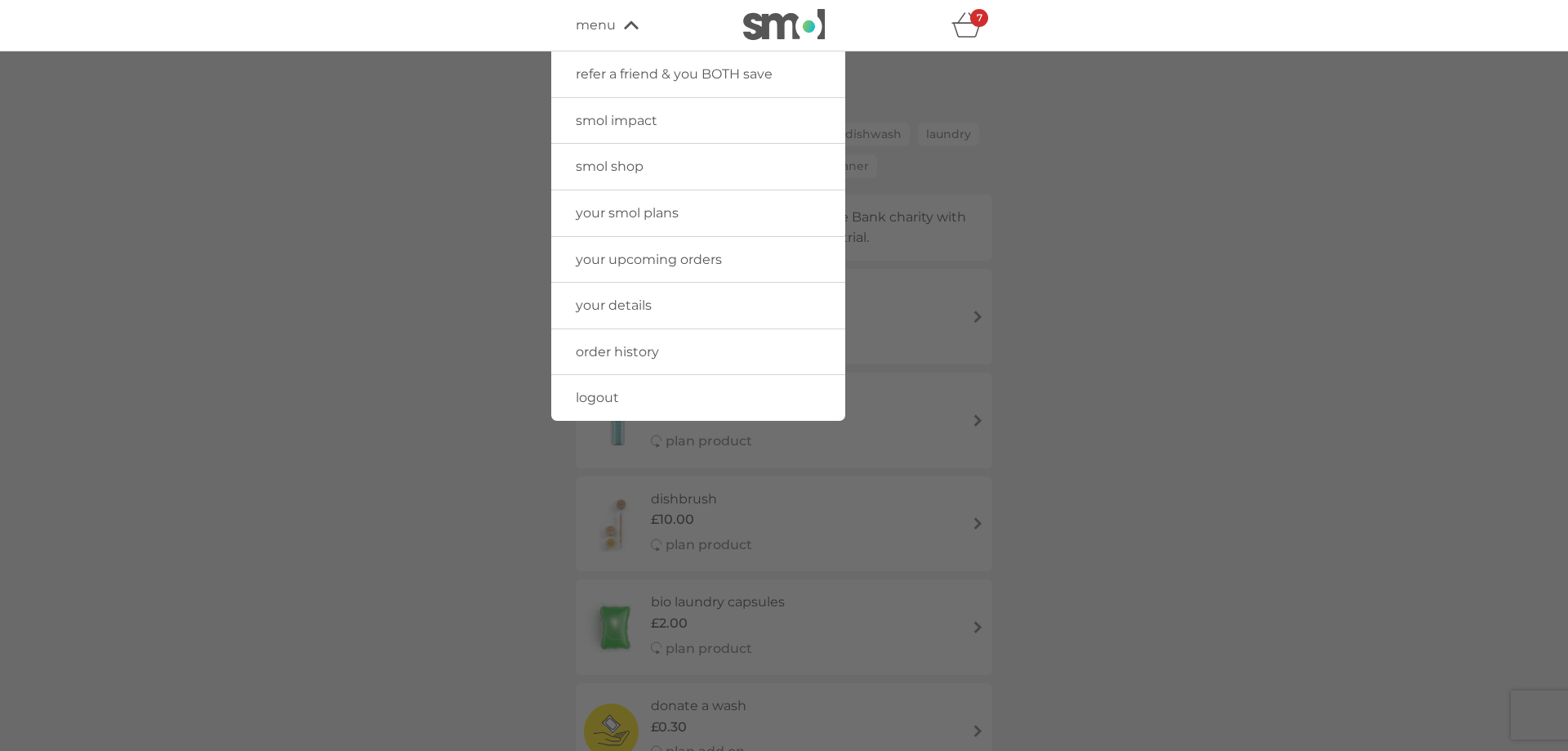
click at [591, 161] on span "smol shop" at bounding box center [610, 166] width 68 height 16
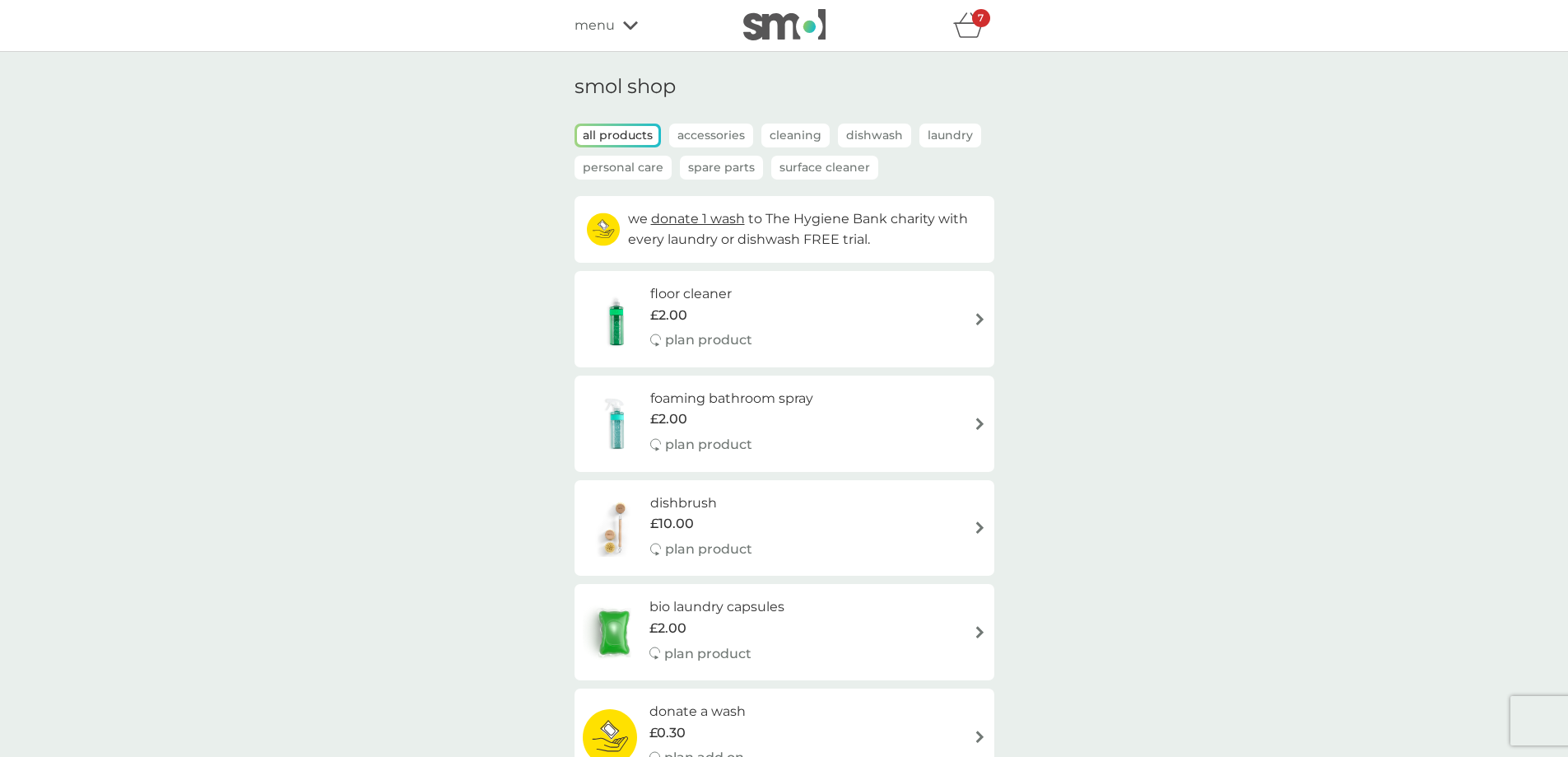
click at [720, 167] on p "Spare Parts" at bounding box center [722, 168] width 83 height 24
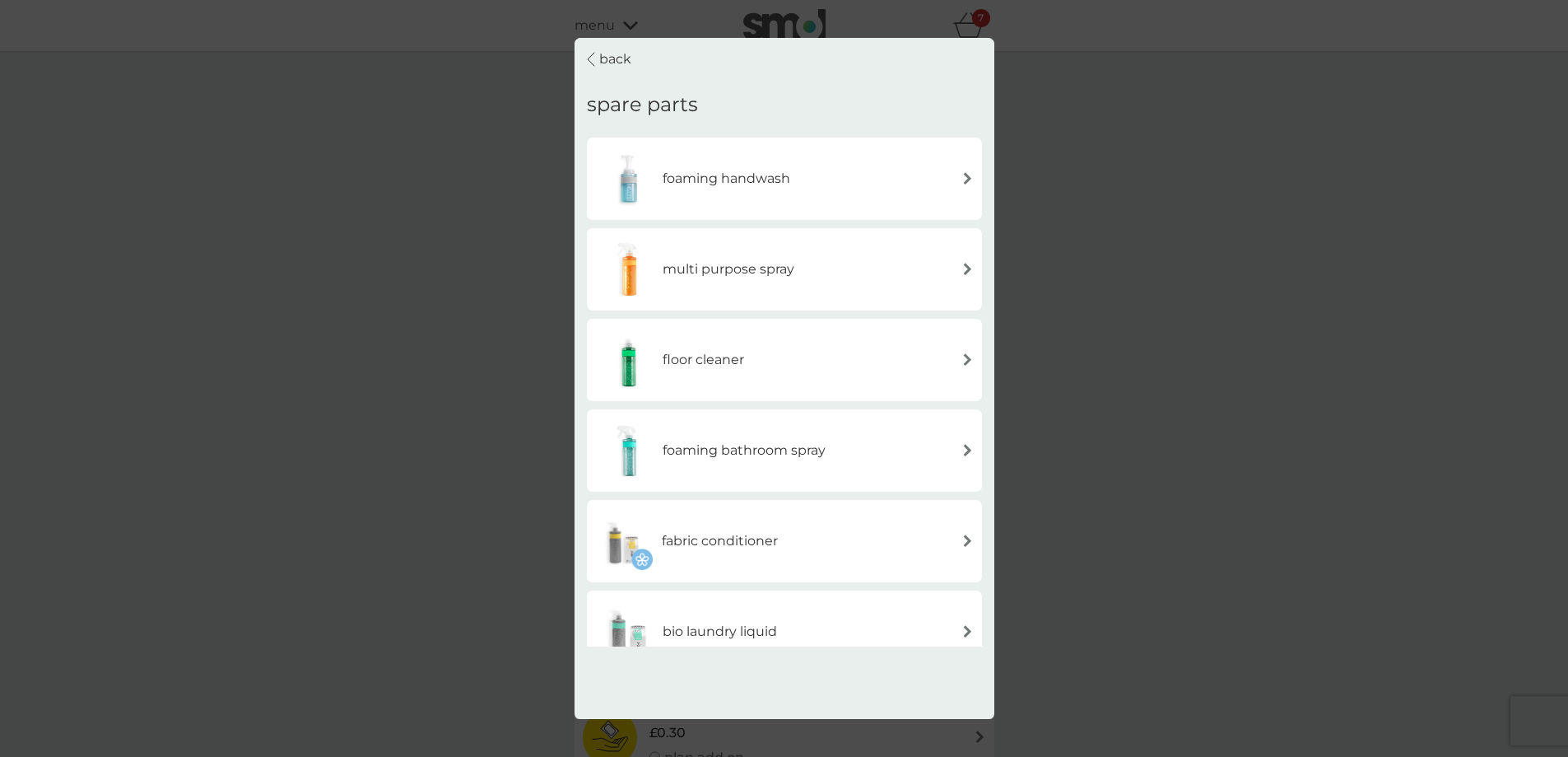
click at [1223, 245] on div "back spare parts foaming handwash multi purpose spray floor cleaner foaming bat…" at bounding box center [784, 378] width 1568 height 757
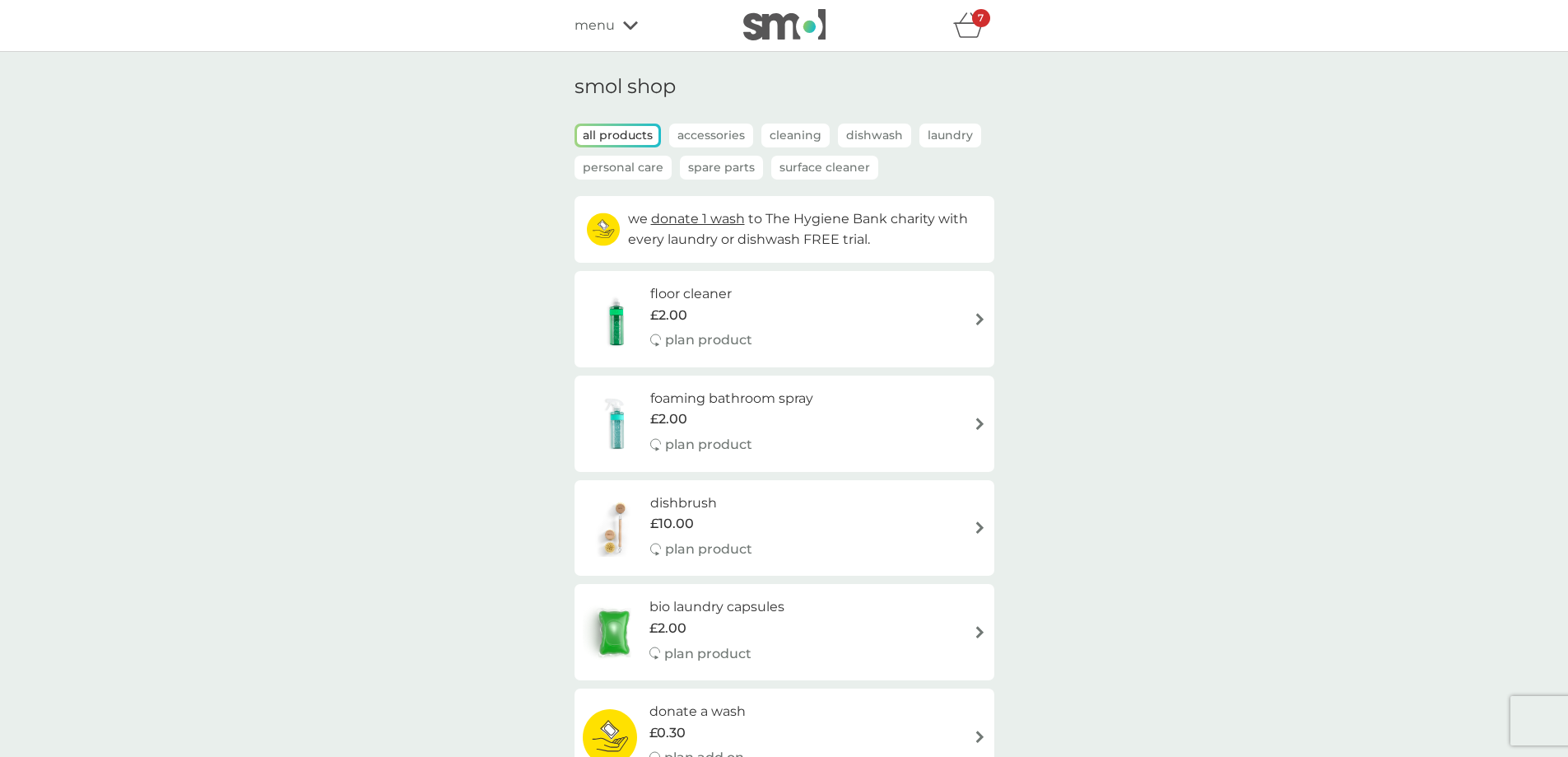
click at [967, 27] on icon "basket" at bounding box center [969, 25] width 32 height 26
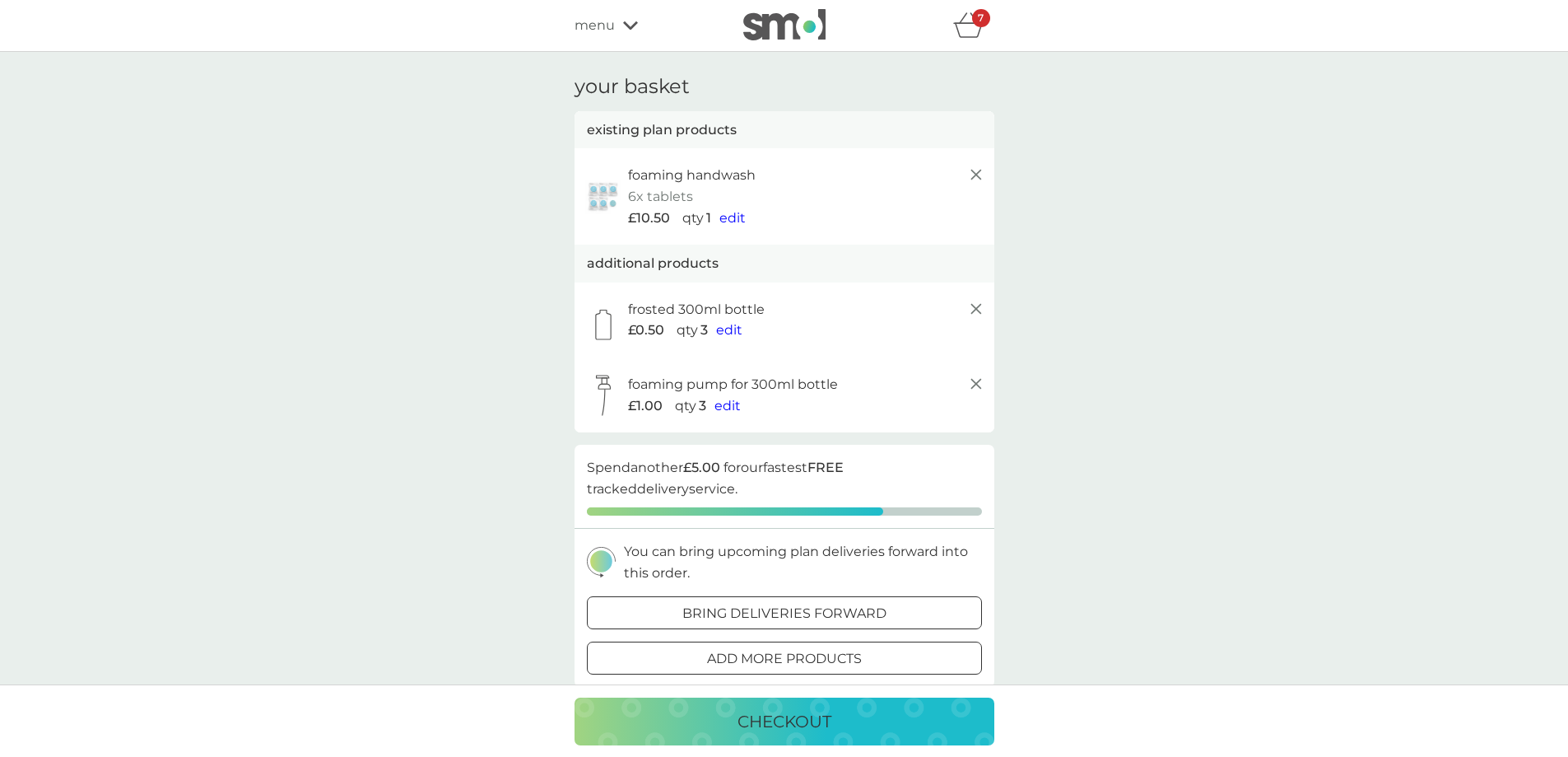
click at [971, 180] on icon at bounding box center [976, 175] width 20 height 20
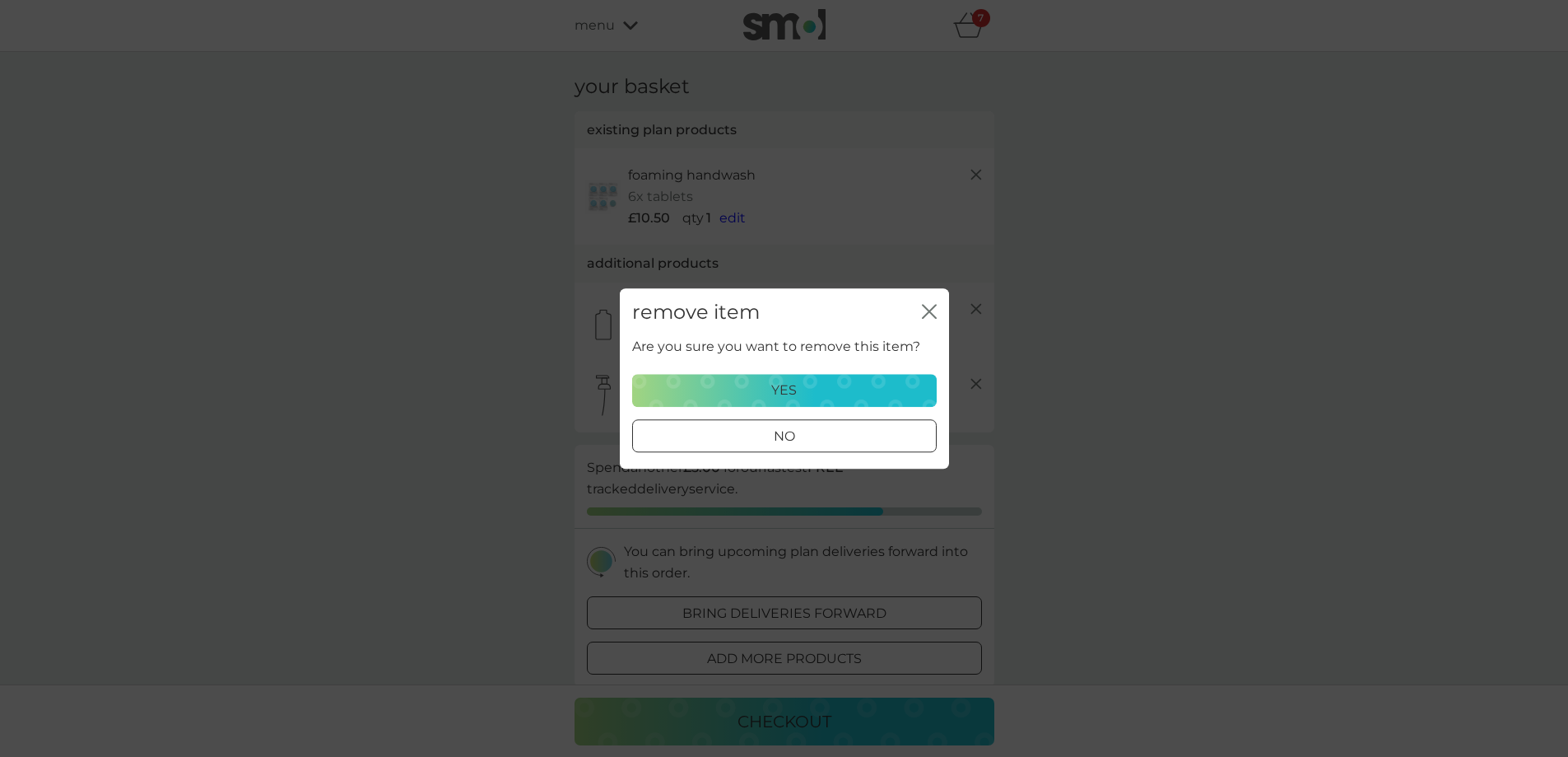
click at [821, 389] on div "yes" at bounding box center [785, 391] width 283 height 22
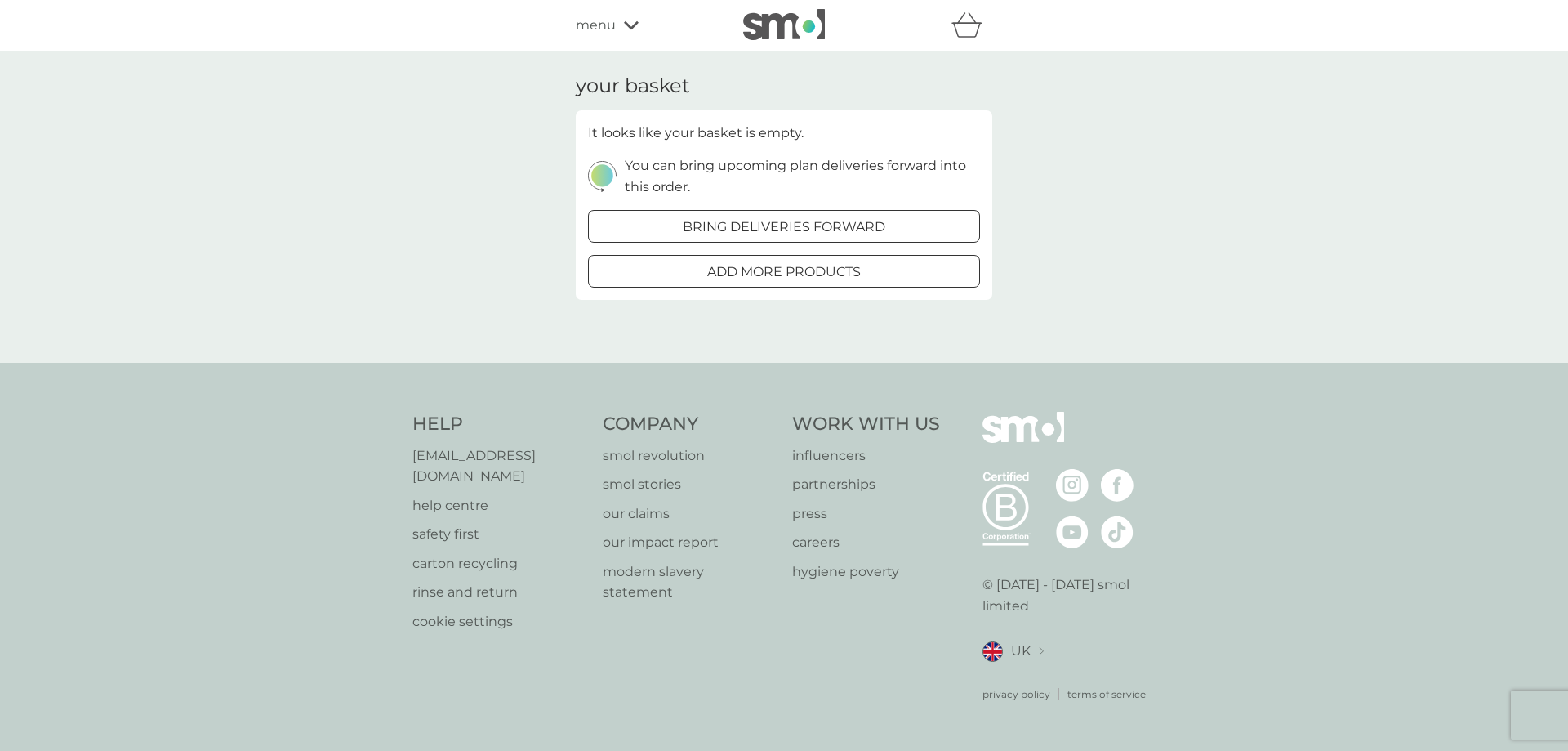
click at [603, 17] on span "menu" at bounding box center [596, 26] width 40 height 22
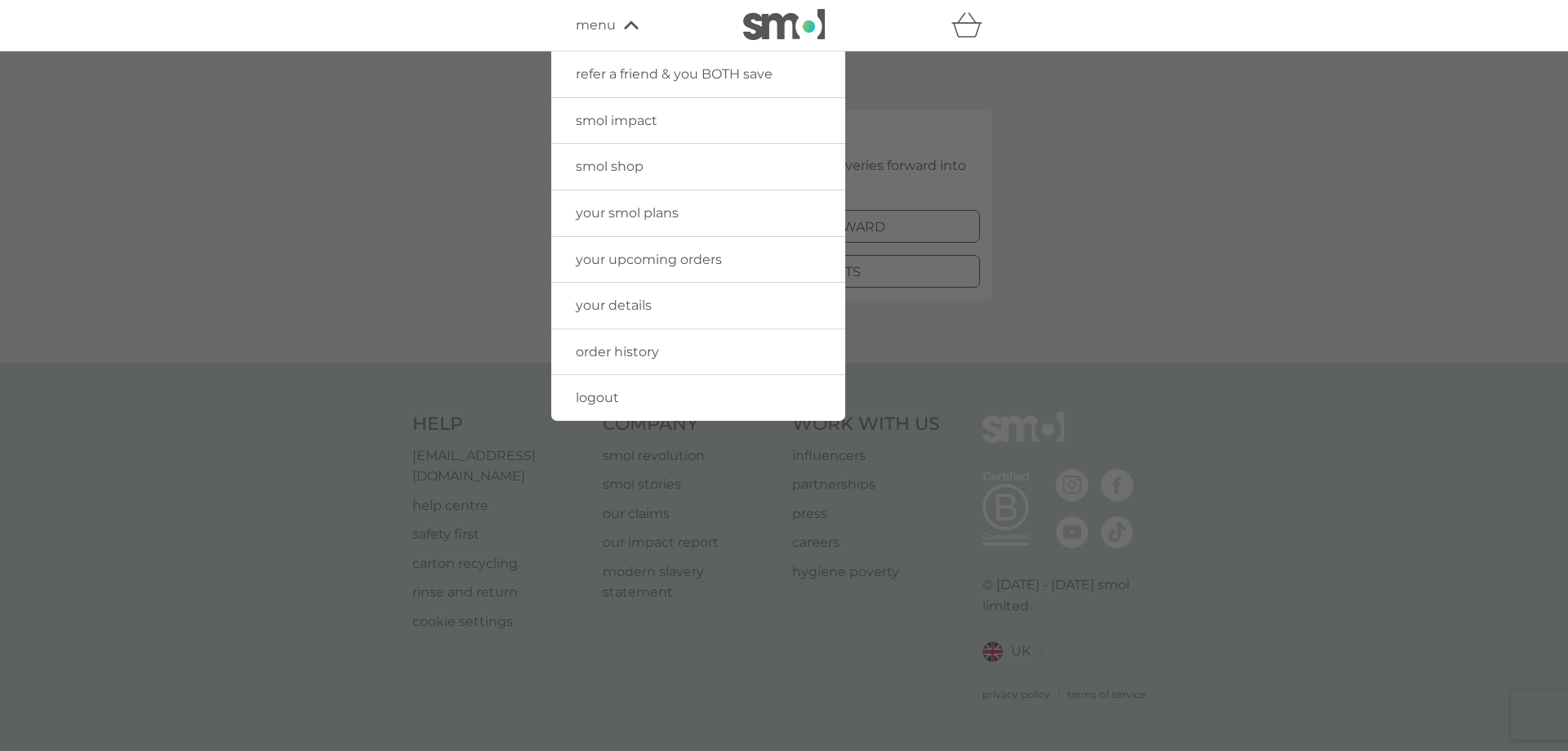
click at [380, 138] on div at bounding box center [784, 427] width 1568 height 751
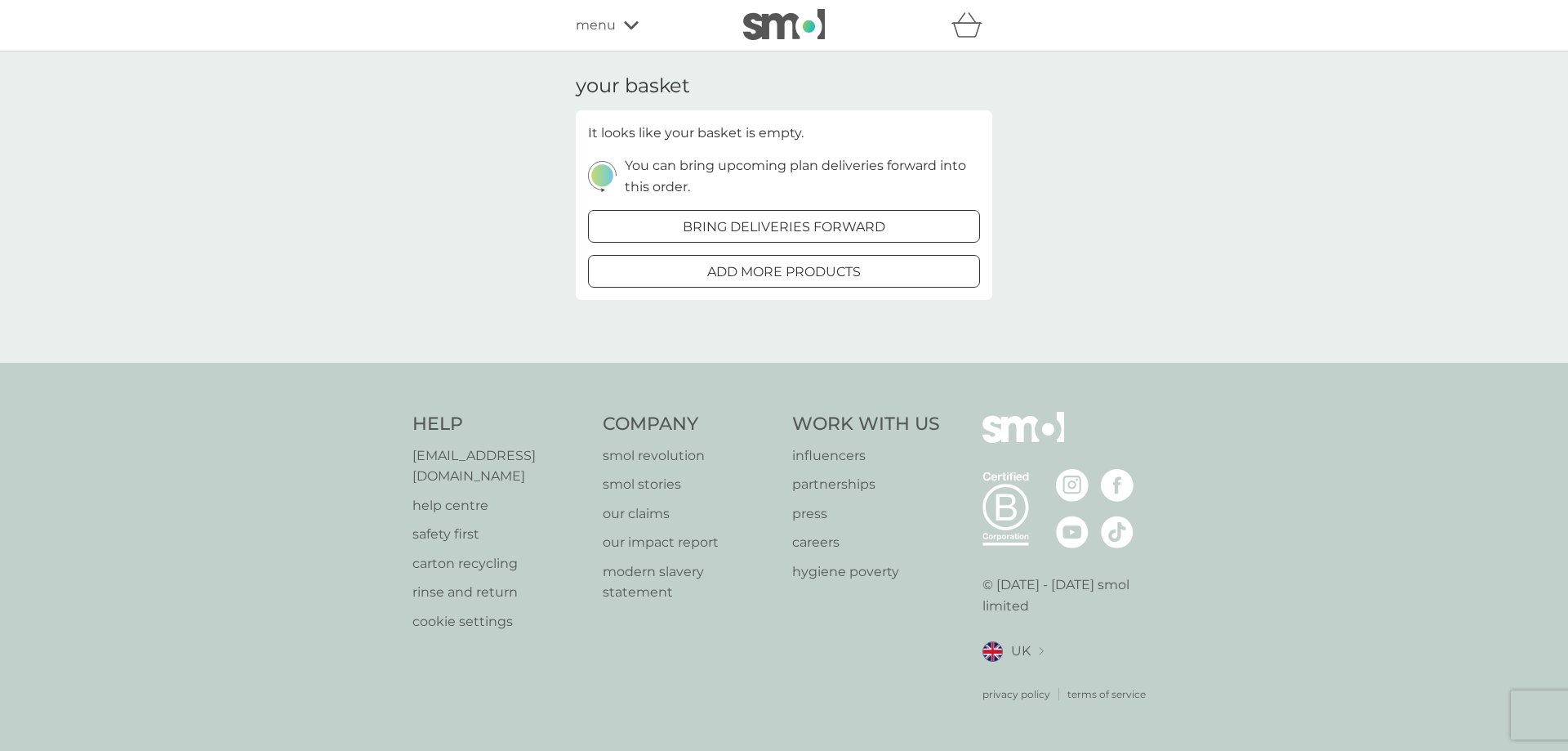
click at [595, 22] on span "menu" at bounding box center [596, 26] width 40 height 22
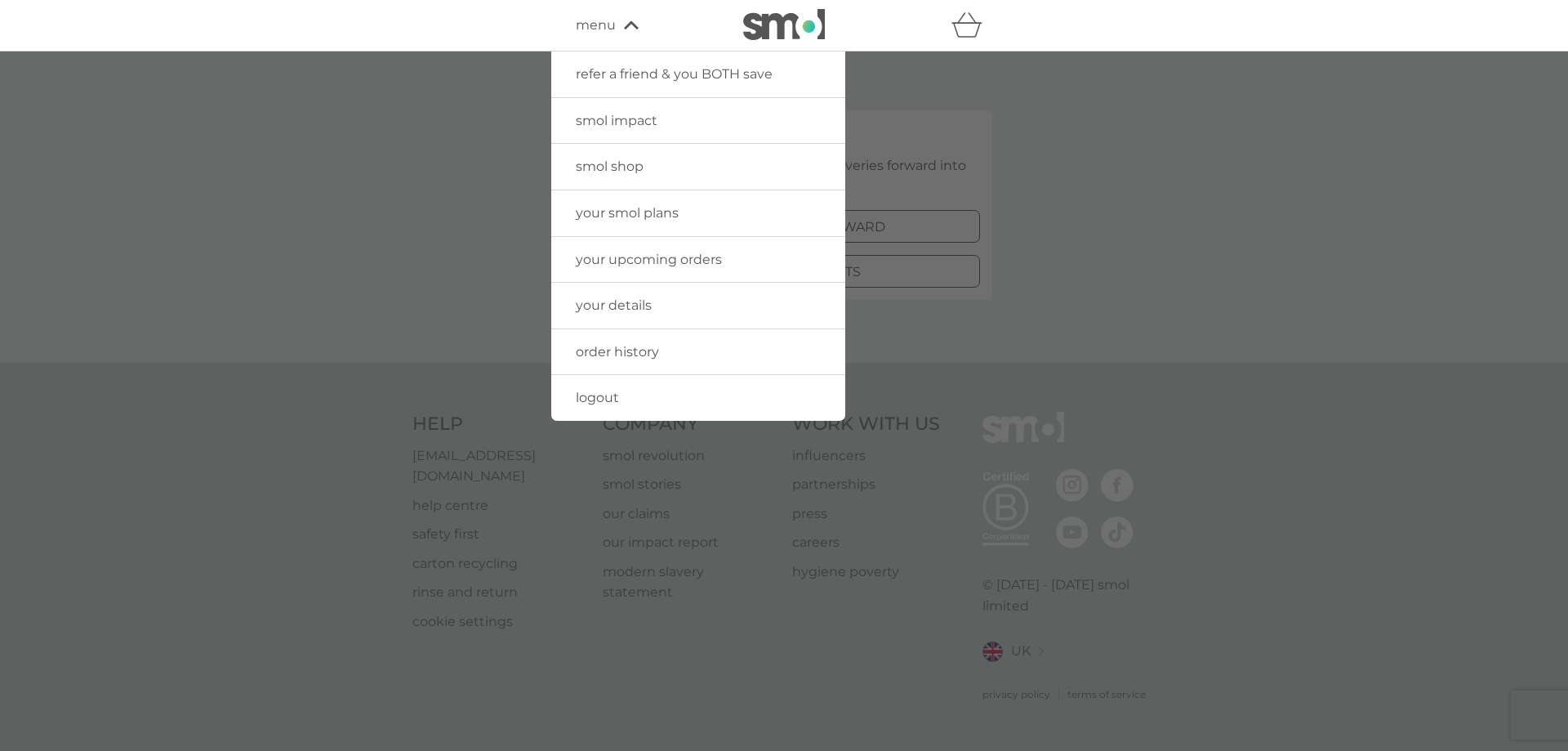
click at [595, 22] on span "menu" at bounding box center [596, 26] width 40 height 22
